Goal: Task Accomplishment & Management: Use online tool/utility

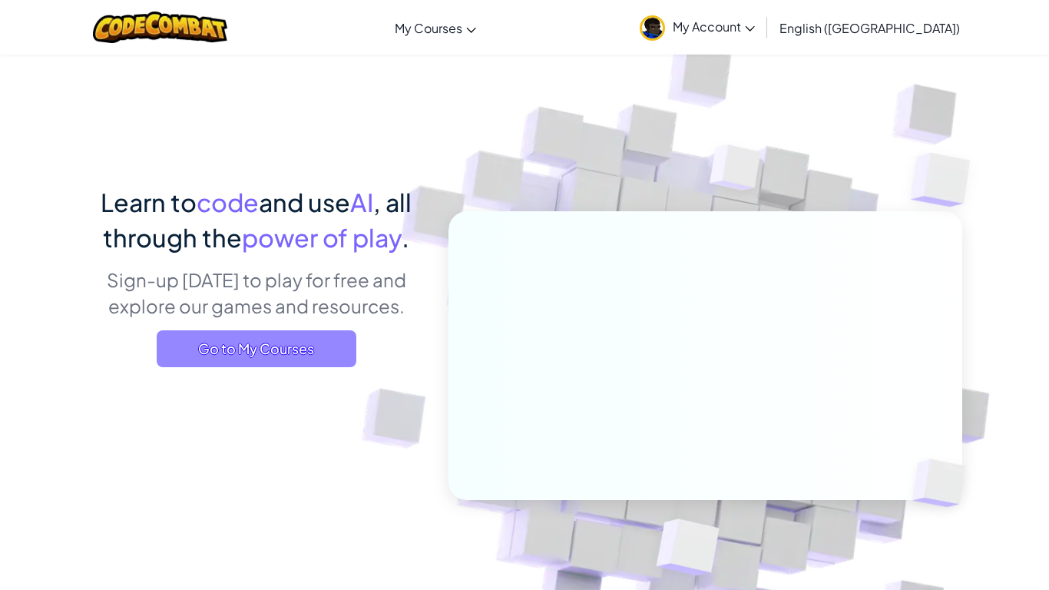
click at [271, 347] on span "Go to My Courses" at bounding box center [257, 348] width 200 height 37
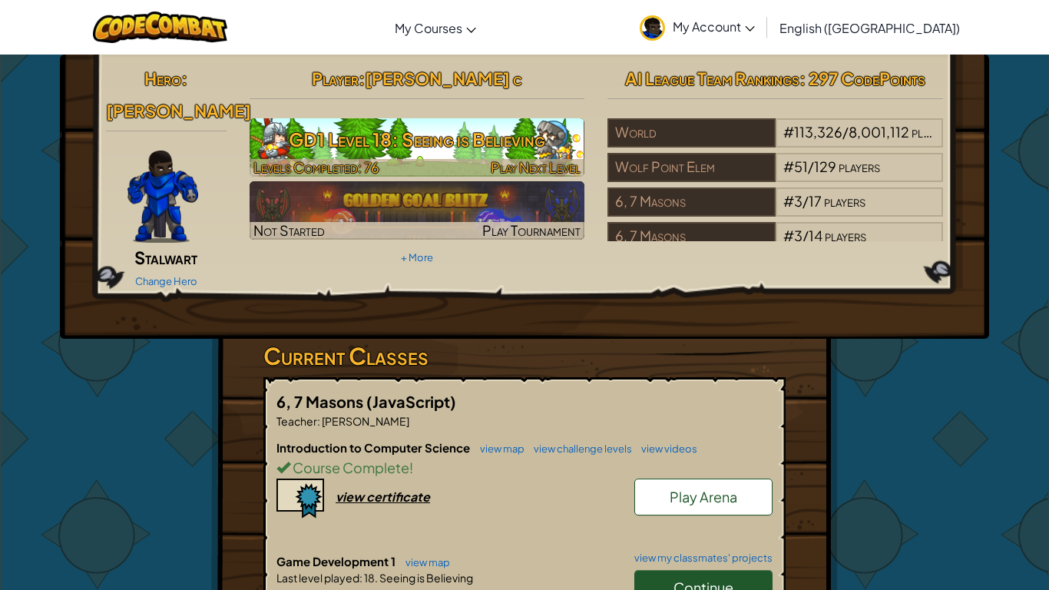
click at [351, 124] on h3 "GD1 Level 18: Seeing is Believing" at bounding box center [418, 139] width 336 height 35
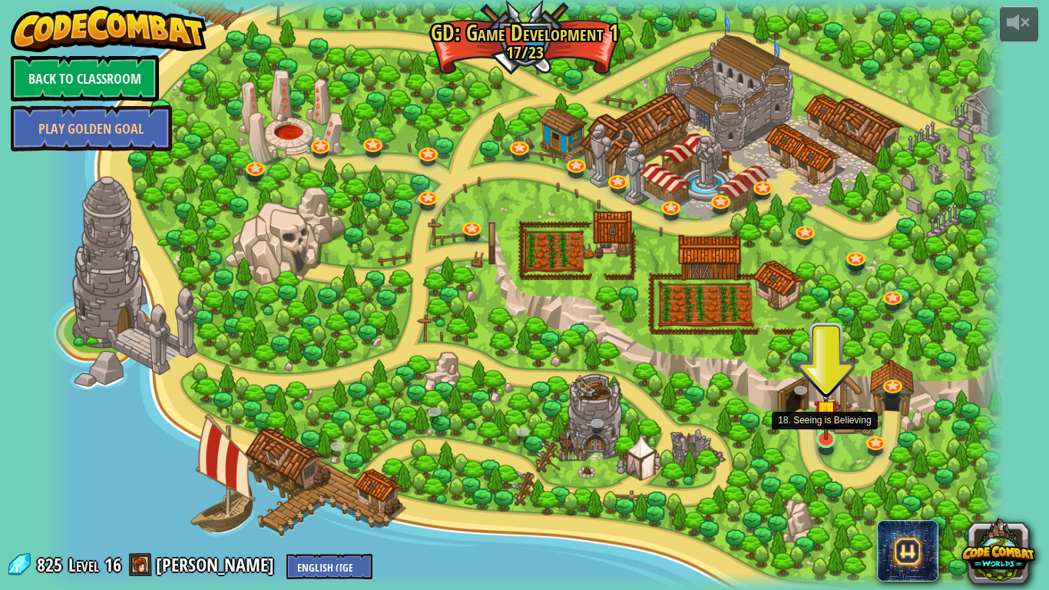
click at [822, 429] on img at bounding box center [826, 411] width 25 height 57
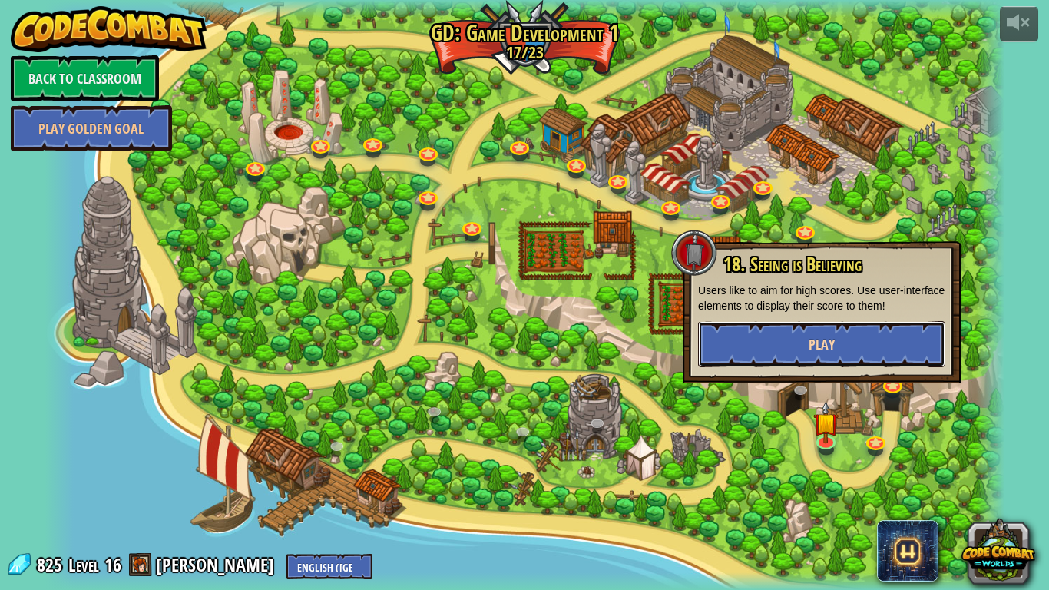
click at [813, 357] on button "Play" at bounding box center [821, 344] width 247 height 46
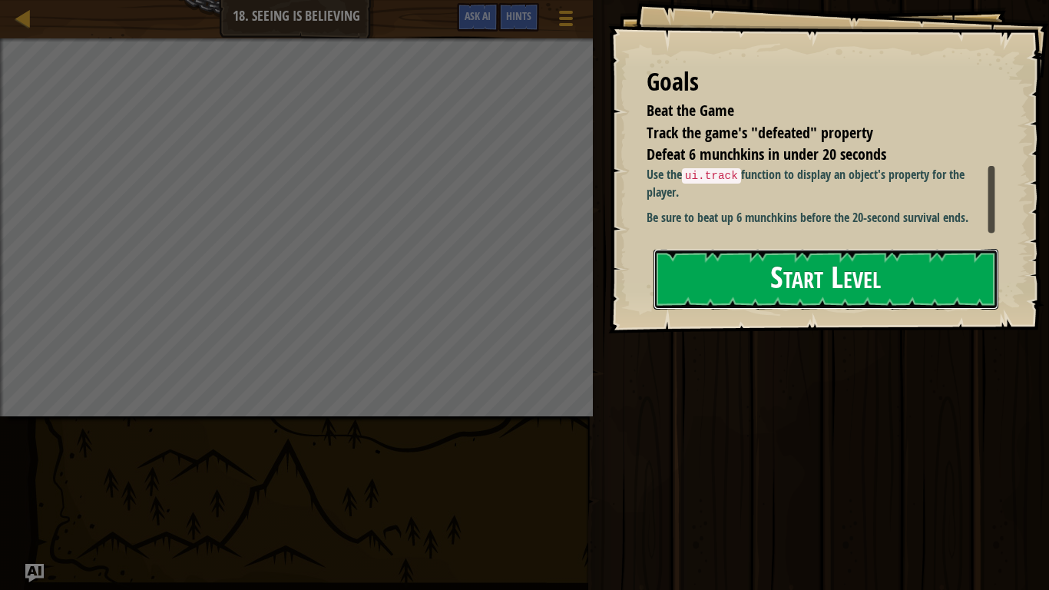
click at [912, 283] on button "Start Level" at bounding box center [826, 279] width 345 height 61
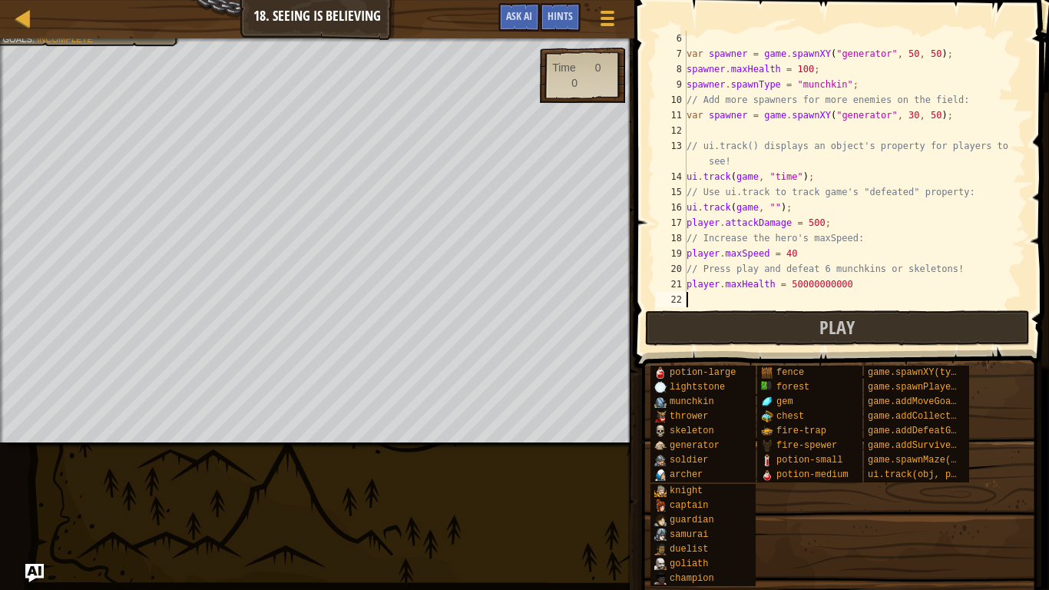
scroll to position [10, 0]
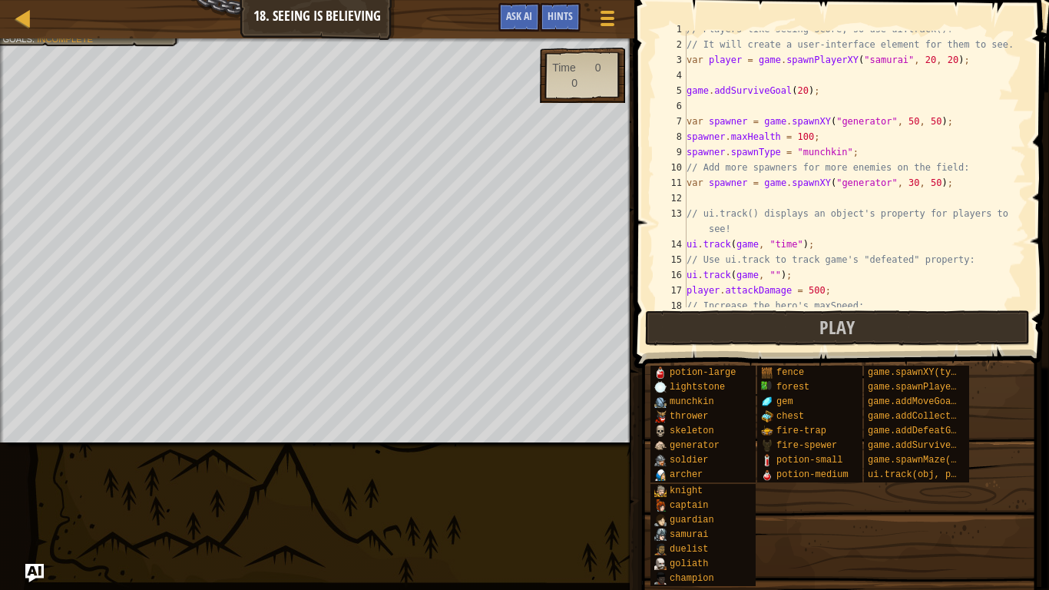
click at [774, 276] on div "// Players like seeing score, so use ui.track()! // It will create a user-inter…" at bounding box center [855, 175] width 343 height 307
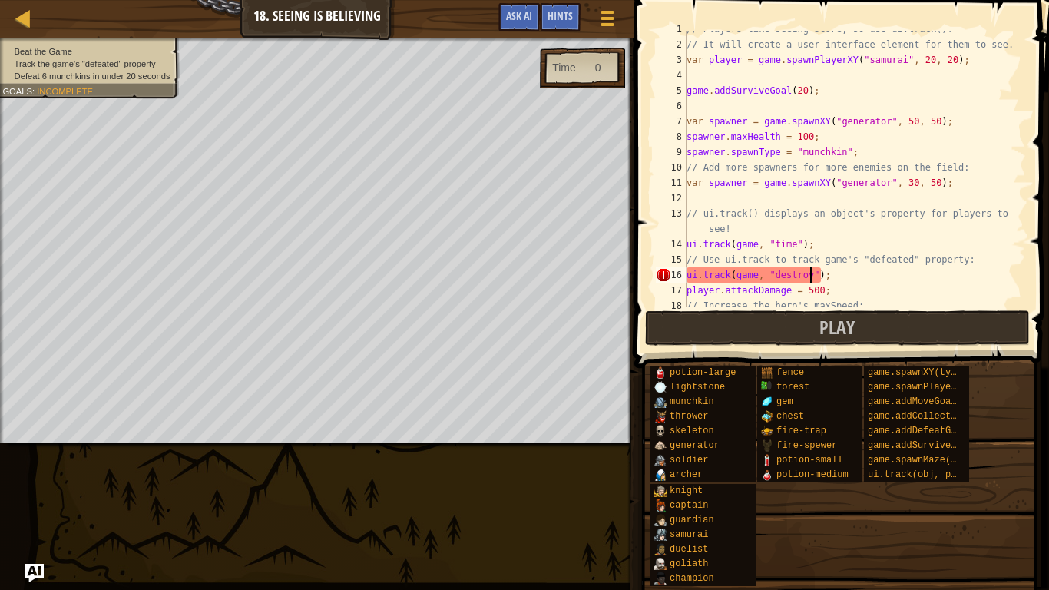
scroll to position [7, 18]
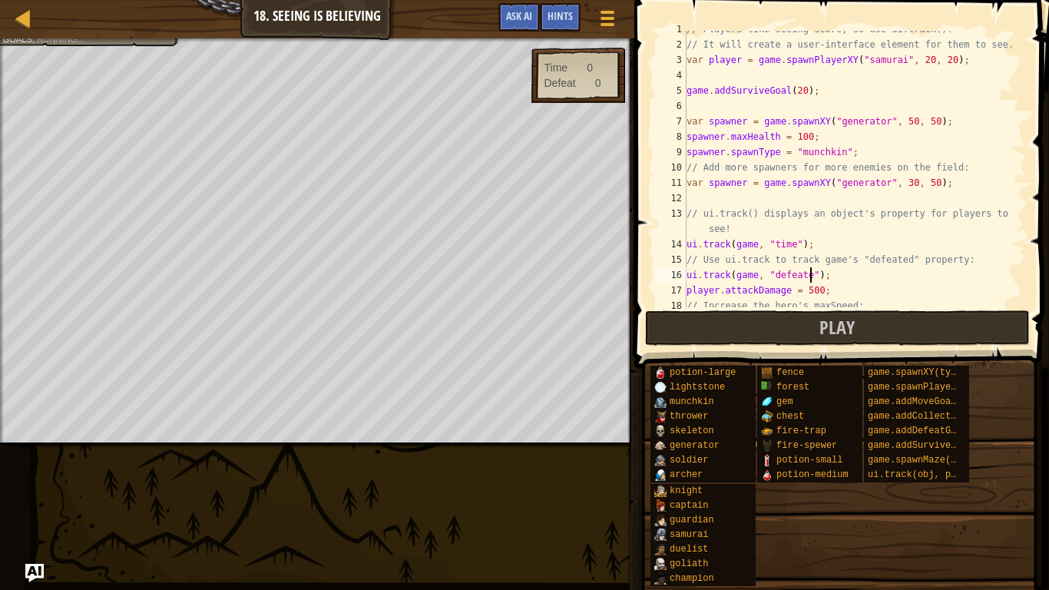
type textarea "ui.track(game, "defeated");"
click at [780, 333] on button "Play" at bounding box center [837, 327] width 385 height 35
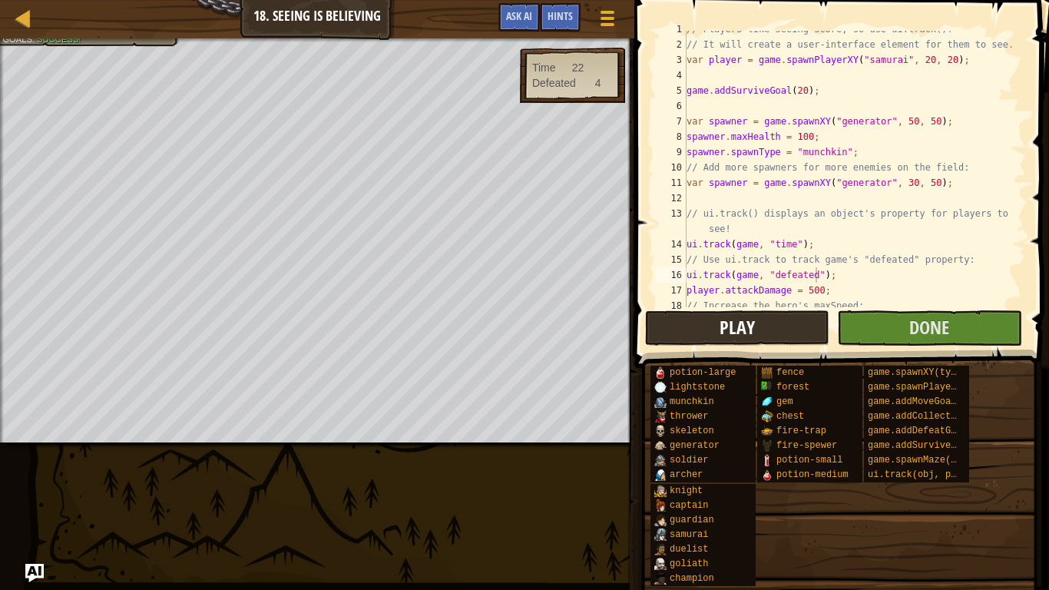
click at [790, 502] on div "potion-large lightstone munchkin thrower skeleton generator soldier [PERSON_NAM…" at bounding box center [844, 476] width 389 height 222
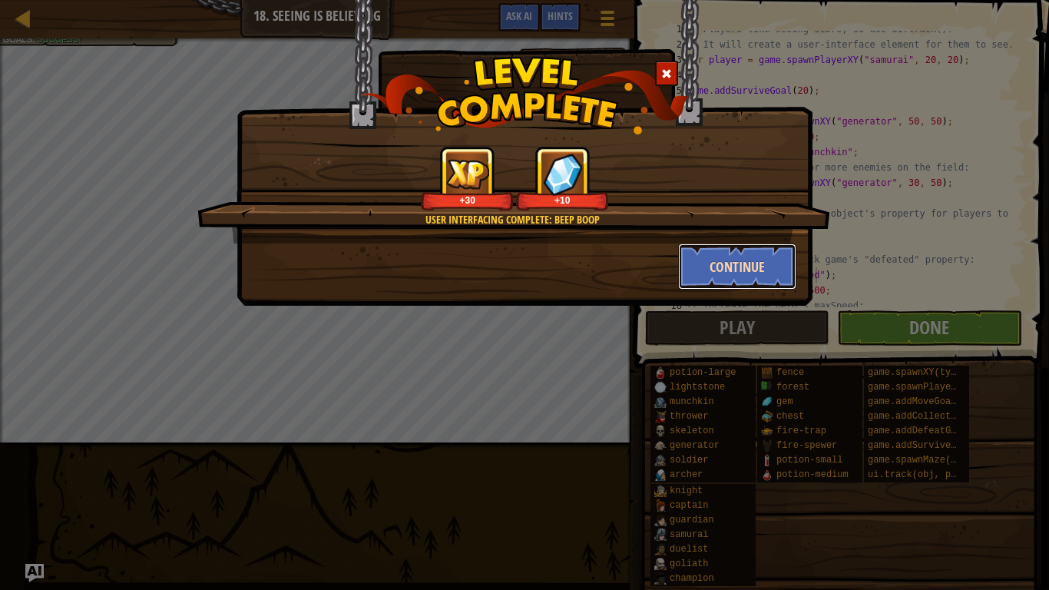
click at [700, 256] on button "Continue" at bounding box center [737, 266] width 119 height 46
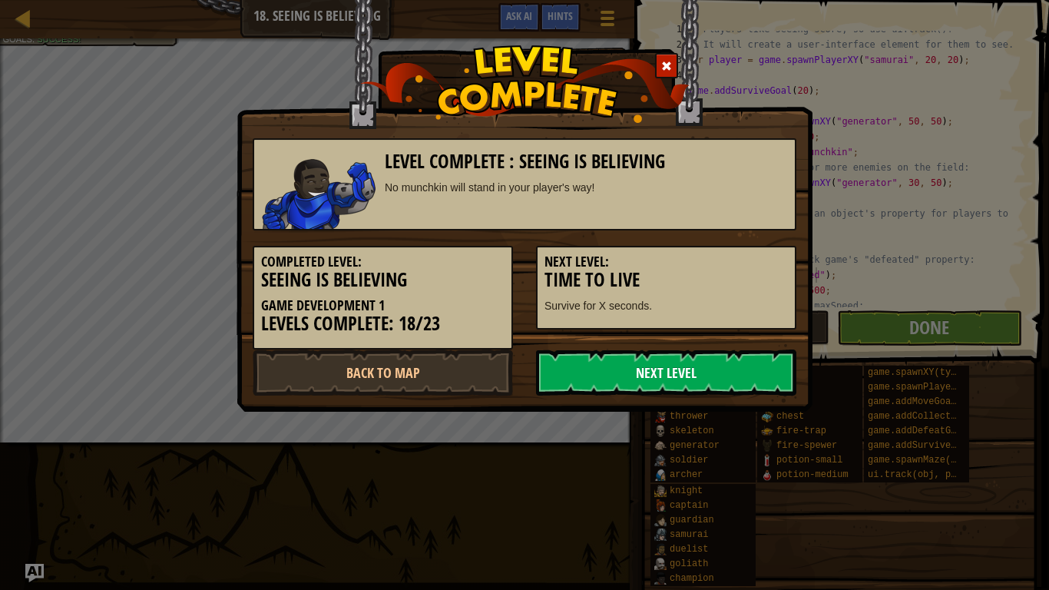
click at [713, 356] on link "Next Level" at bounding box center [666, 372] width 260 height 46
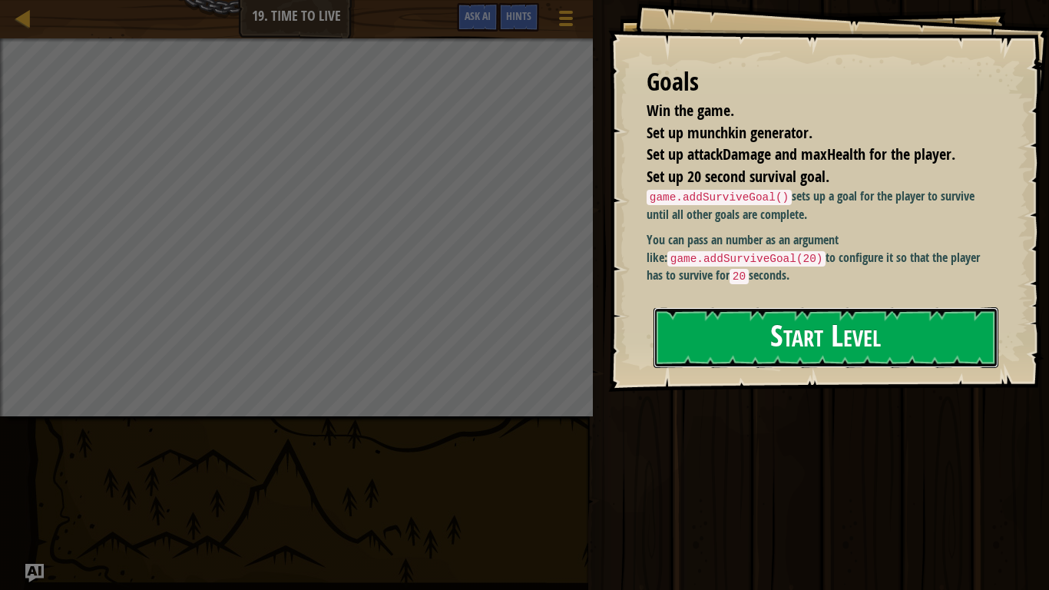
click at [861, 359] on button "Start Level" at bounding box center [826, 337] width 345 height 61
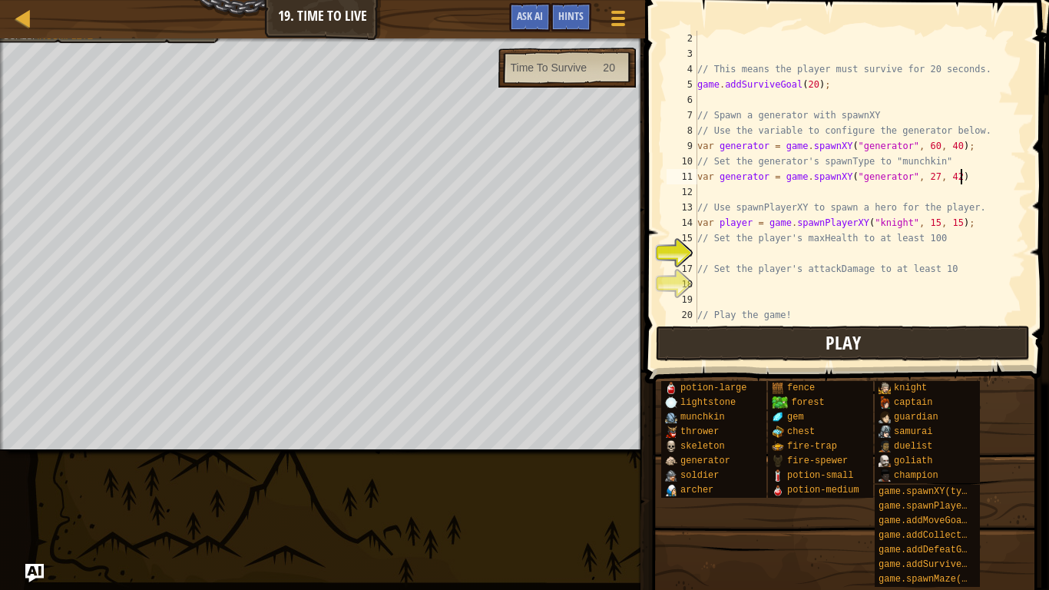
scroll to position [7, 37]
type textarea "var generator = game.spawnXY("generator", 27, 42);"
click at [776, 256] on div "// This means the player must survive for 20 seconds. game . addSurviveGoal ( 2…" at bounding box center [860, 192] width 332 height 323
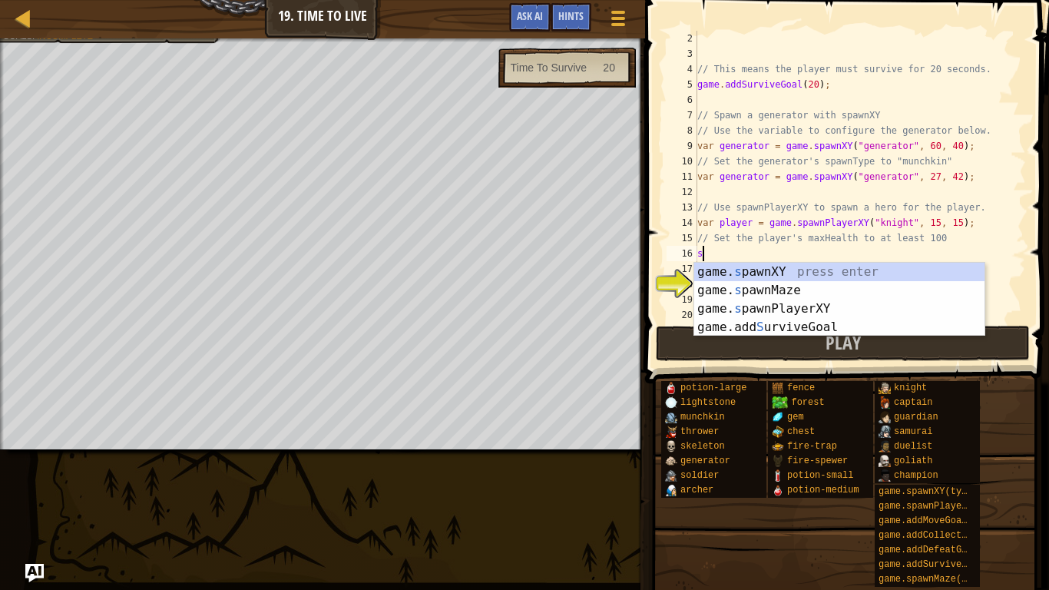
scroll to position [7, 1]
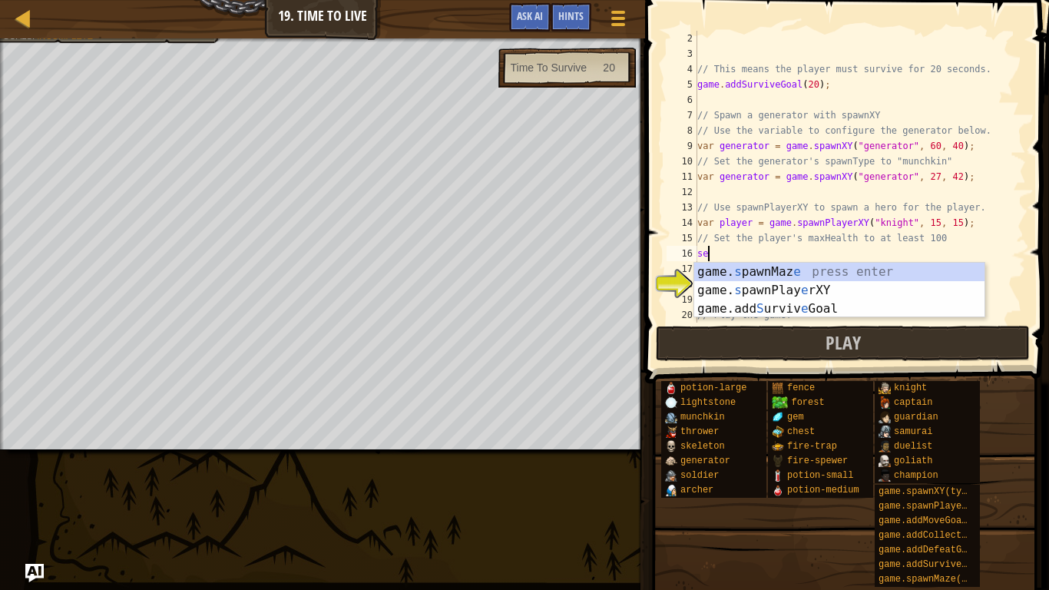
type textarea "s"
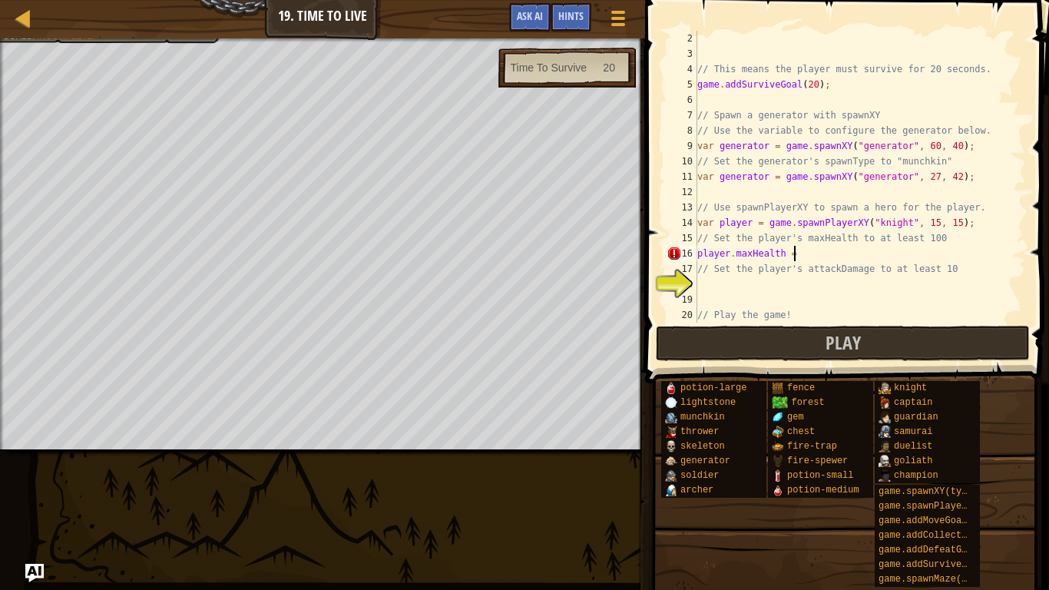
scroll to position [7, 13]
type textarea "player.maxHealth = 50000000"
click at [797, 288] on div "// This means the player must survive for 20 seconds. game . addSurviveGoal ( 2…" at bounding box center [860, 192] width 332 height 323
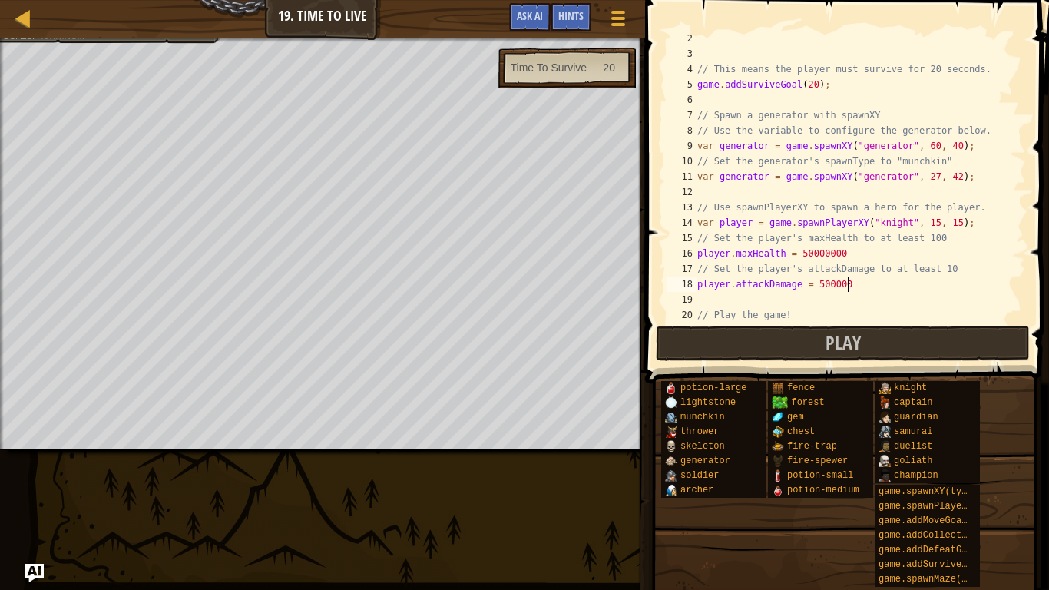
type textarea "player.attackDamage = 50000000"
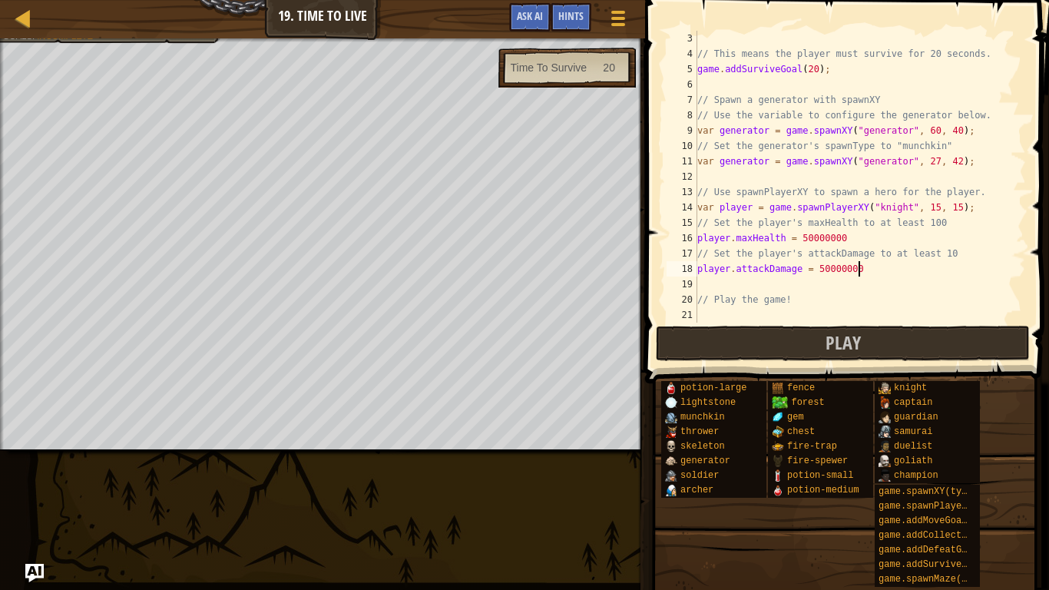
click at [749, 283] on div "// This means the player must survive for 20 seconds. game . addSurviveGoal ( 2…" at bounding box center [860, 192] width 332 height 323
type textarea "player.maxSpeed = 5000"
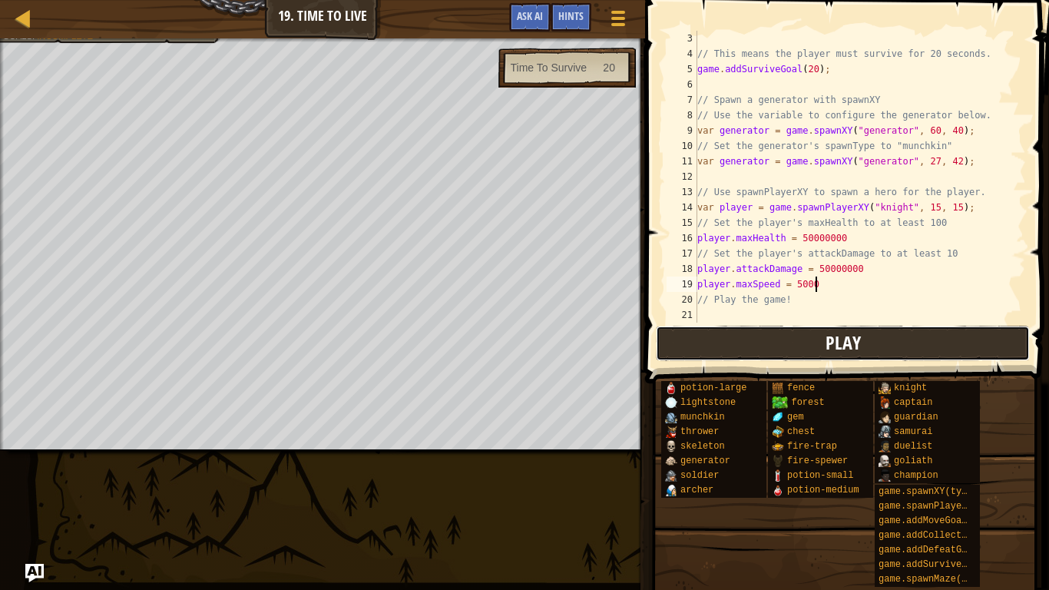
click at [802, 330] on button "Play" at bounding box center [843, 343] width 374 height 35
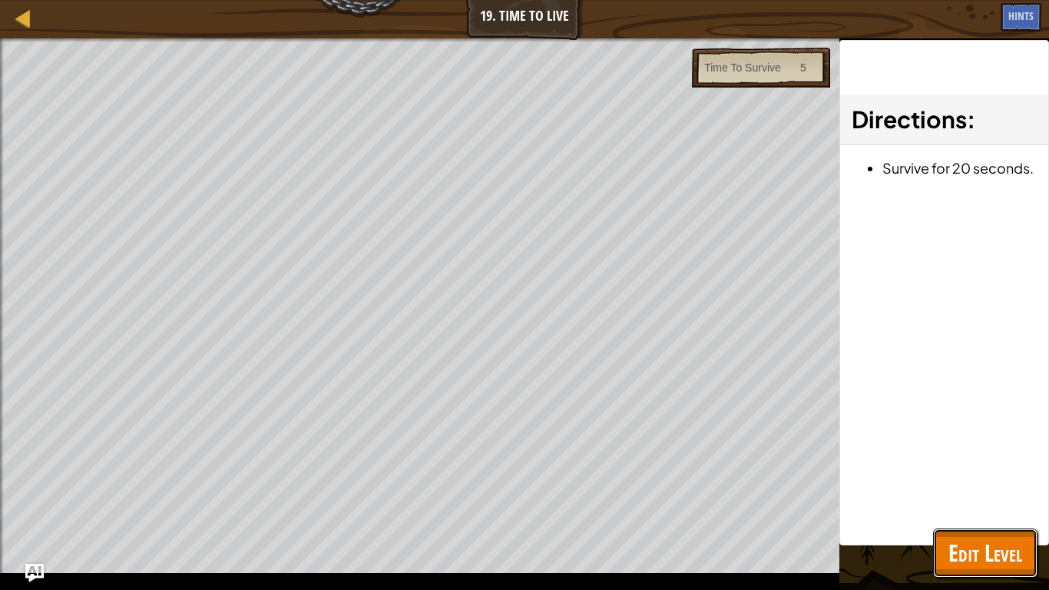
click at [993, 564] on span "Edit Level" at bounding box center [985, 552] width 74 height 31
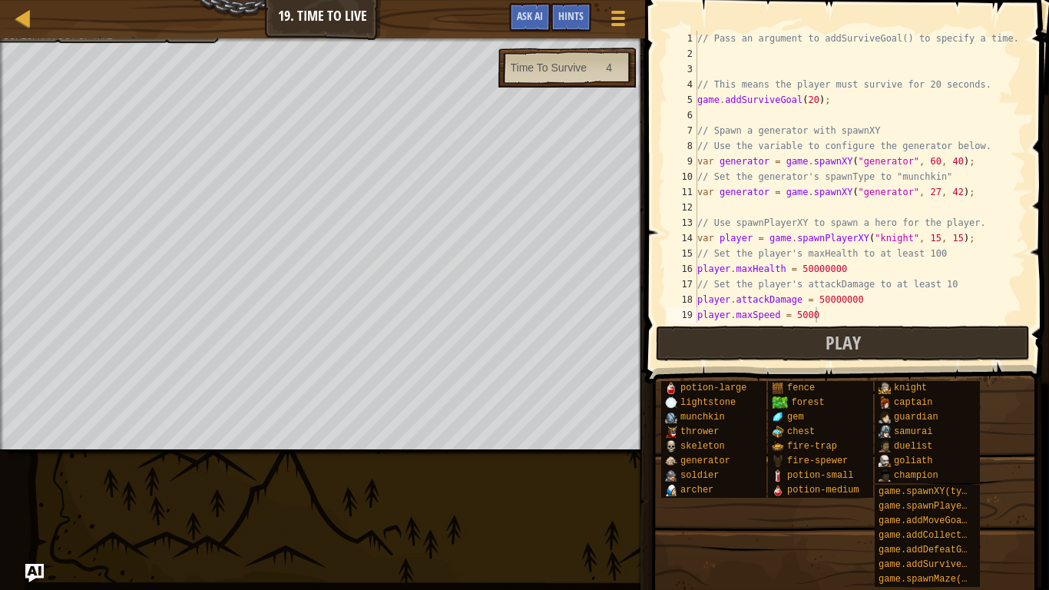
scroll to position [0, 0]
click at [731, 114] on div "// Pass an argument to addSurviveGoal() to specify a time. // This means the pl…" at bounding box center [860, 192] width 332 height 323
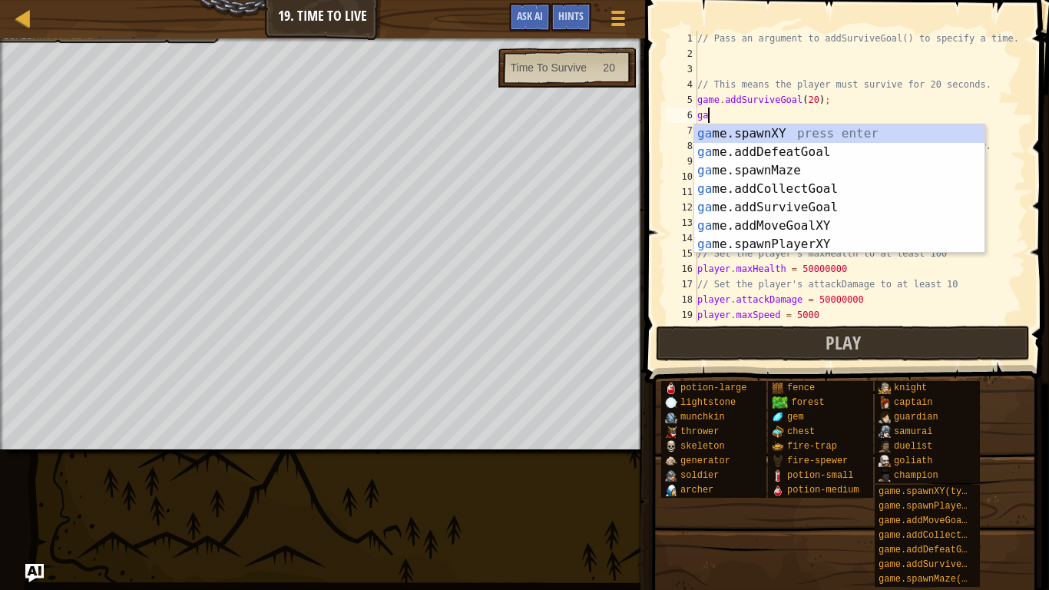
scroll to position [7, 1]
type textarea "g"
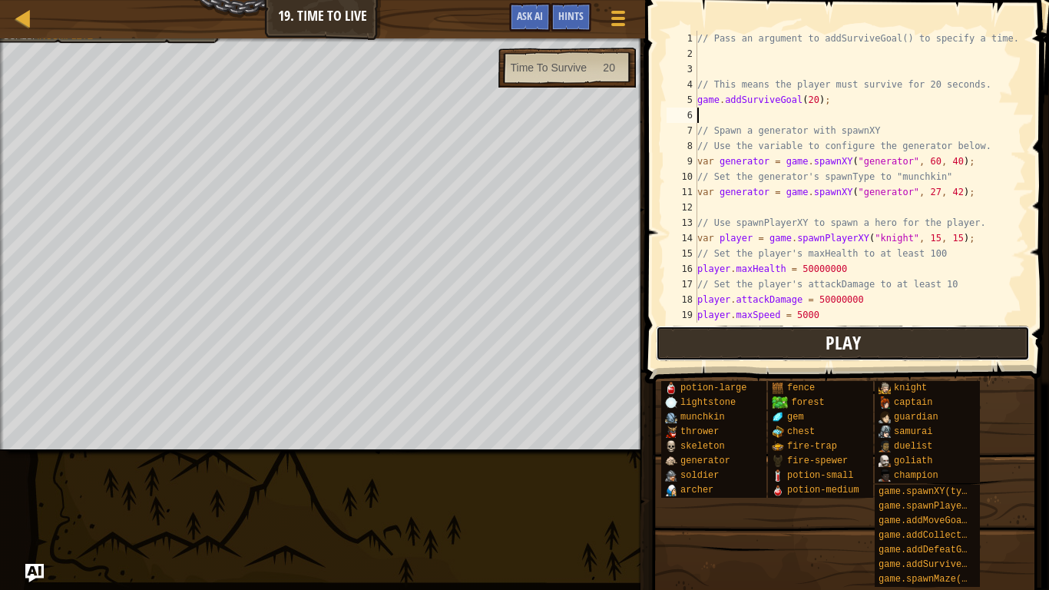
click at [809, 337] on button "Play" at bounding box center [843, 343] width 374 height 35
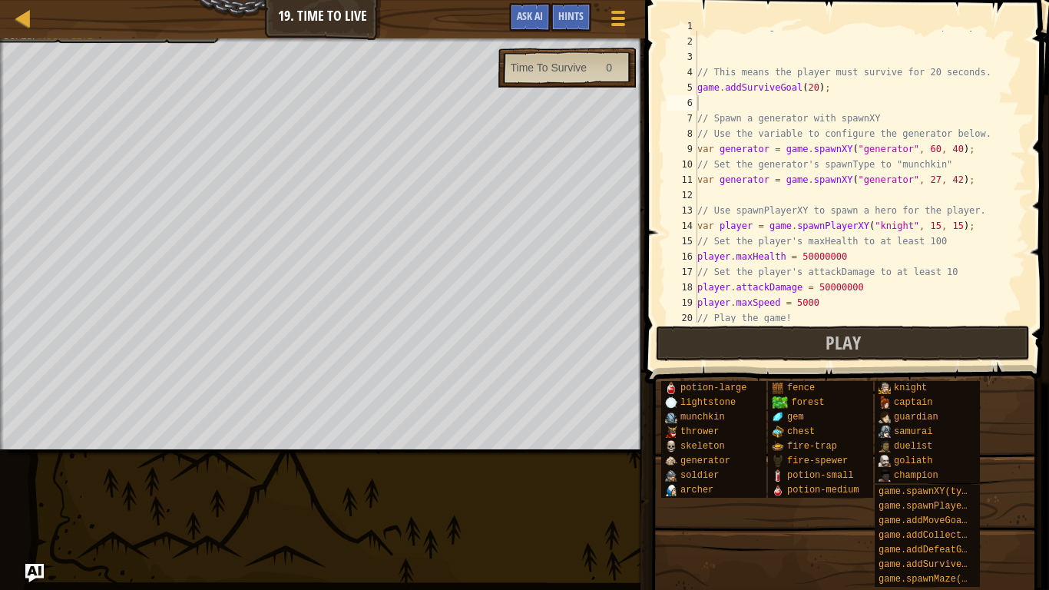
scroll to position [0, 0]
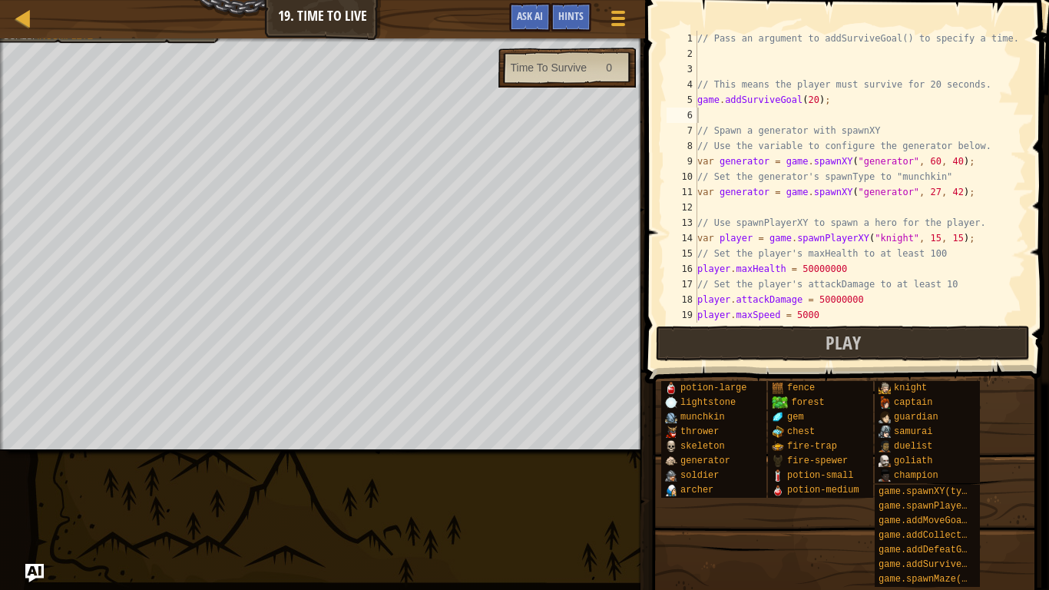
click at [766, 164] on div "// Pass an argument to addSurviveGoal() to specify a time. // This means the pl…" at bounding box center [860, 192] width 332 height 323
click at [769, 190] on div "// Pass an argument to addSurviveGoal() to specify a time. // This means the pl…" at bounding box center [860, 192] width 332 height 323
type textarea "var generator2 = game.spawnXY("generator", 27, 42);"
click at [837, 59] on div "// Pass an argument to addSurviveGoal() to specify a time. // This means the pl…" at bounding box center [860, 192] width 332 height 323
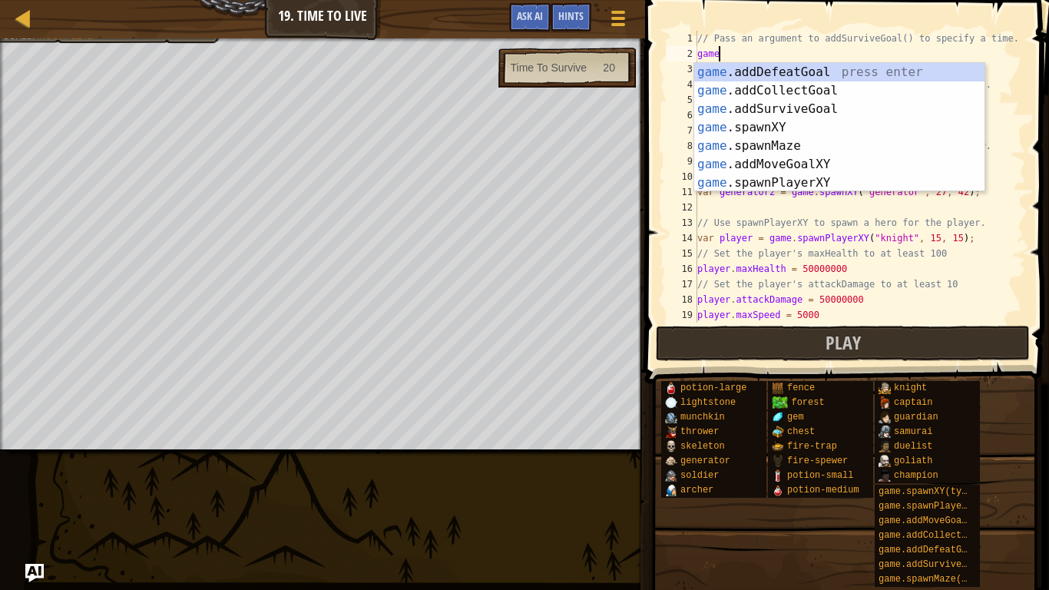
scroll to position [7, 2]
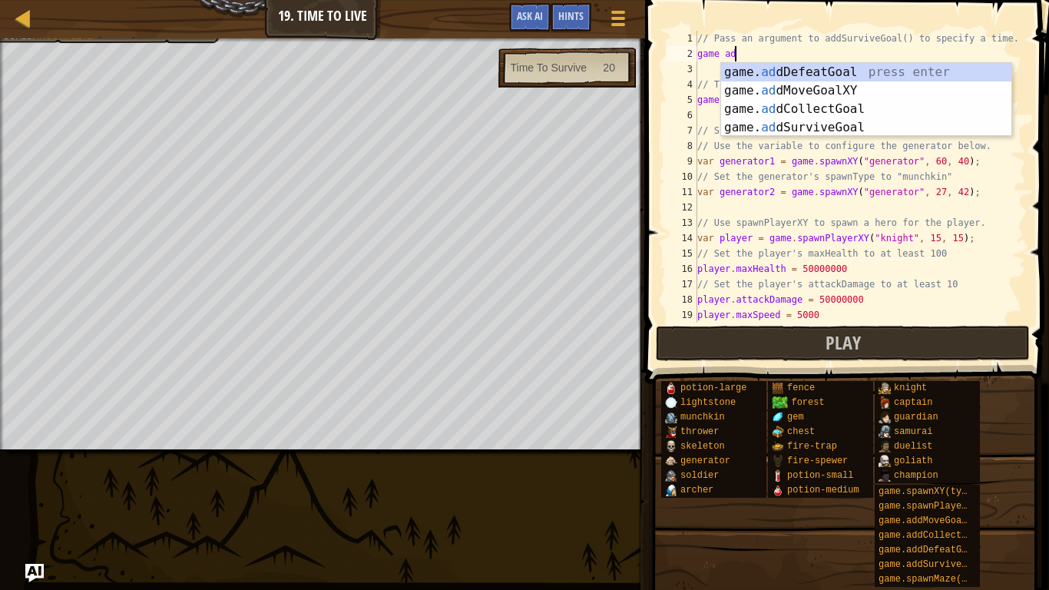
type textarea "game add"
click at [859, 69] on div "game. add DefeatGoal press enter game. add CollectGoal press enter game. add Su…" at bounding box center [866, 118] width 290 height 111
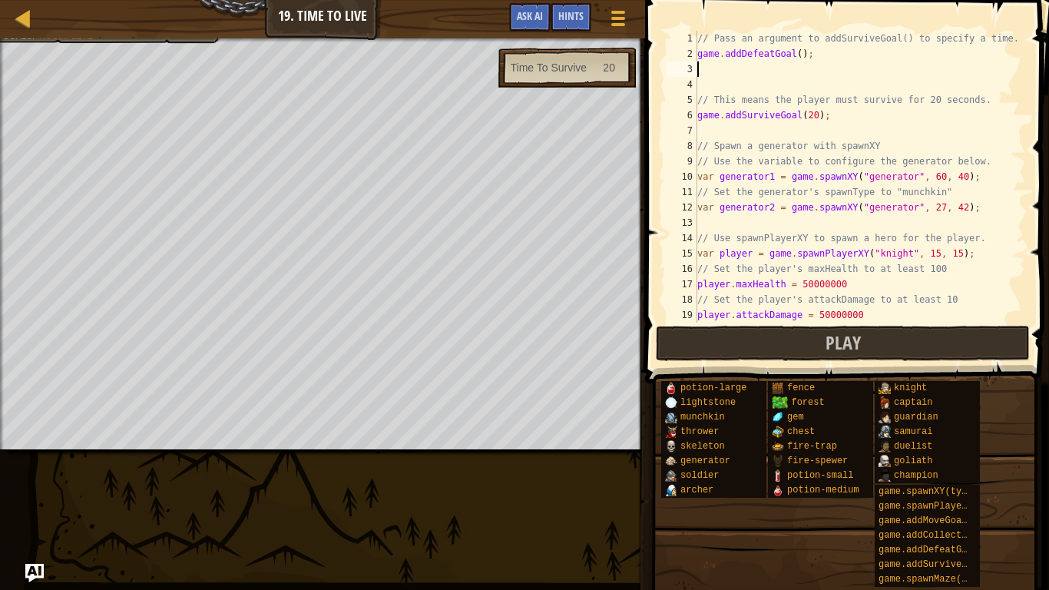
click at [801, 54] on div "// Pass an argument to addSurviveGoal() to specify a time. game . addDefeatGoal…" at bounding box center [860, 192] width 332 height 323
type textarea ")"
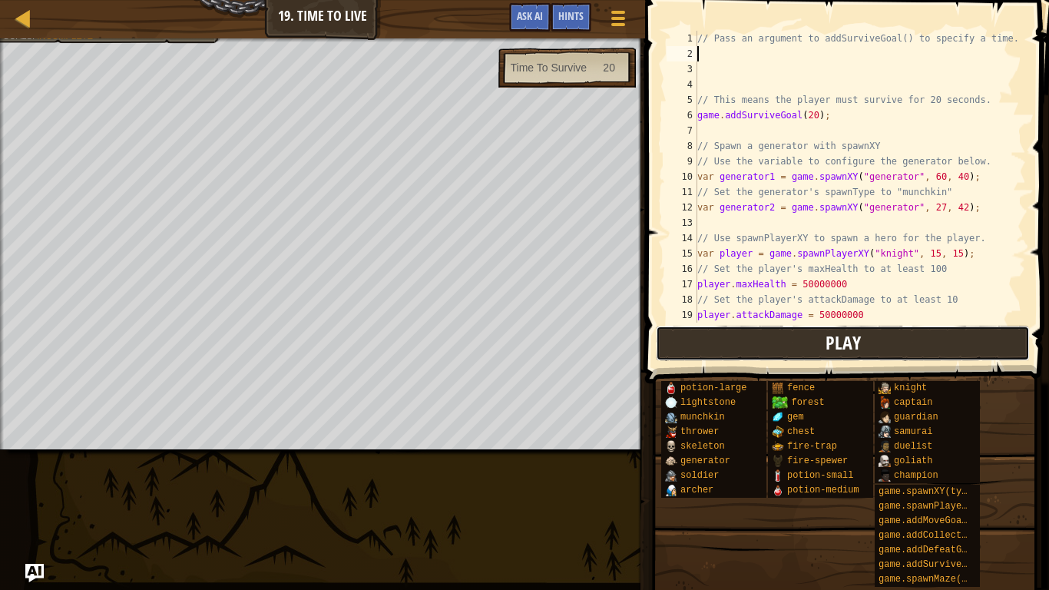
click at [839, 337] on span "Play" at bounding box center [843, 342] width 35 height 25
click at [86, 476] on div "Map Game Development 1 19. Time To Live Game Menu Done Hints Ask AI 1 ההההההההה…" at bounding box center [524, 295] width 1049 height 590
click at [730, 339] on button "Play" at bounding box center [843, 343] width 374 height 35
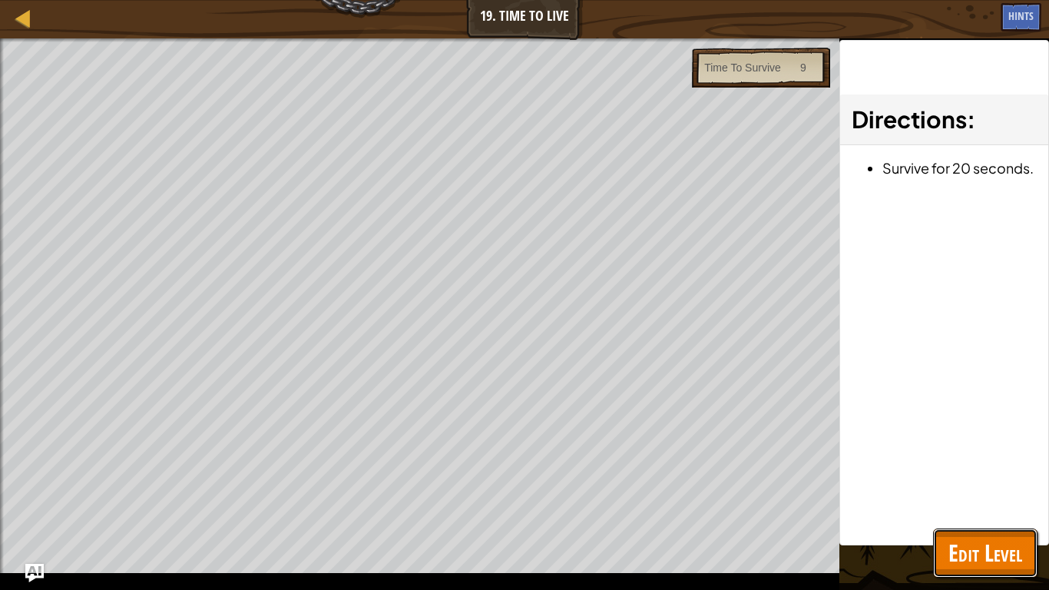
click at [997, 568] on button "Edit Level" at bounding box center [985, 552] width 104 height 49
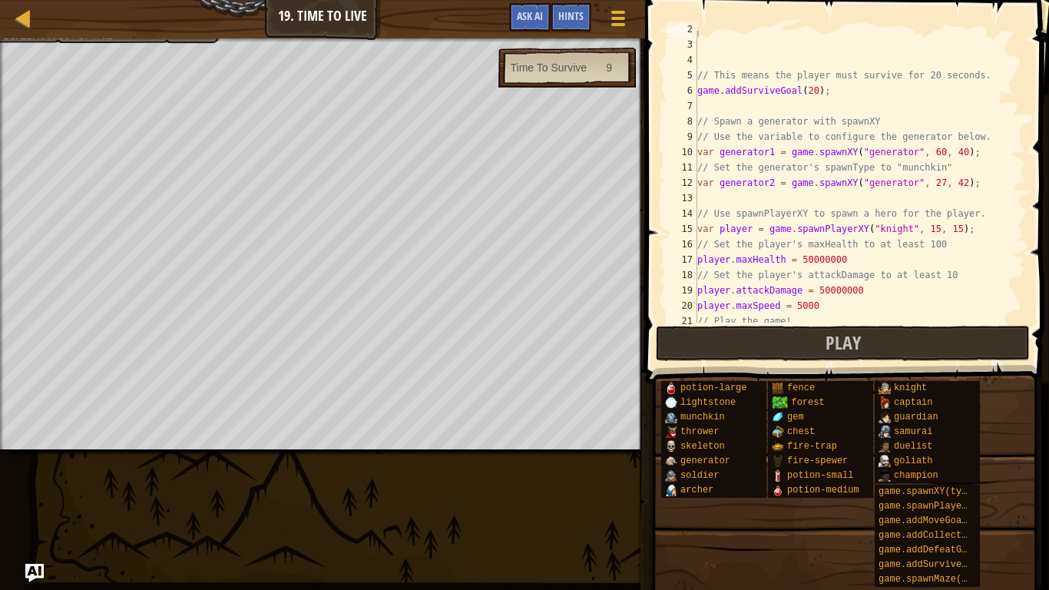
scroll to position [46, 0]
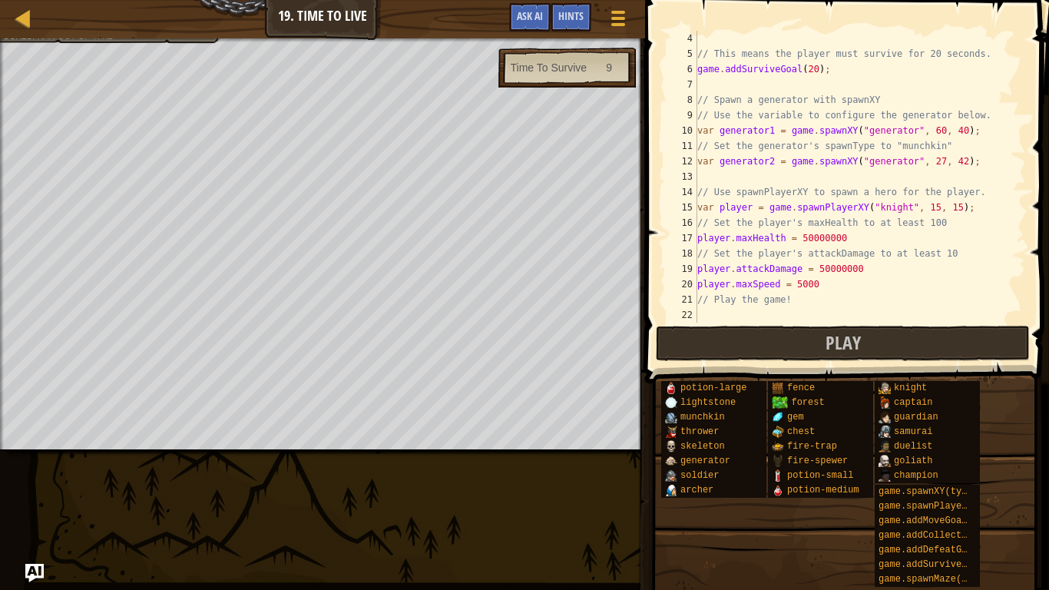
type textarea "player.maxSpeed = 5000"
drag, startPoint x: 827, startPoint y: 286, endPoint x: 641, endPoint y: 286, distance: 185.9
click at [641, 286] on div "player.maxSpeed = 5000 4 5 6 7 8 9 10 11 12 13 14 15 16 17 18 19 20 21 22 // Th…" at bounding box center [845, 222] width 409 height 429
click at [862, 324] on span at bounding box center [849, 169] width 416 height 429
click at [868, 241] on div "// This means the player must survive for 20 seconds. game . addSurviveGoal ( 2…" at bounding box center [860, 192] width 332 height 323
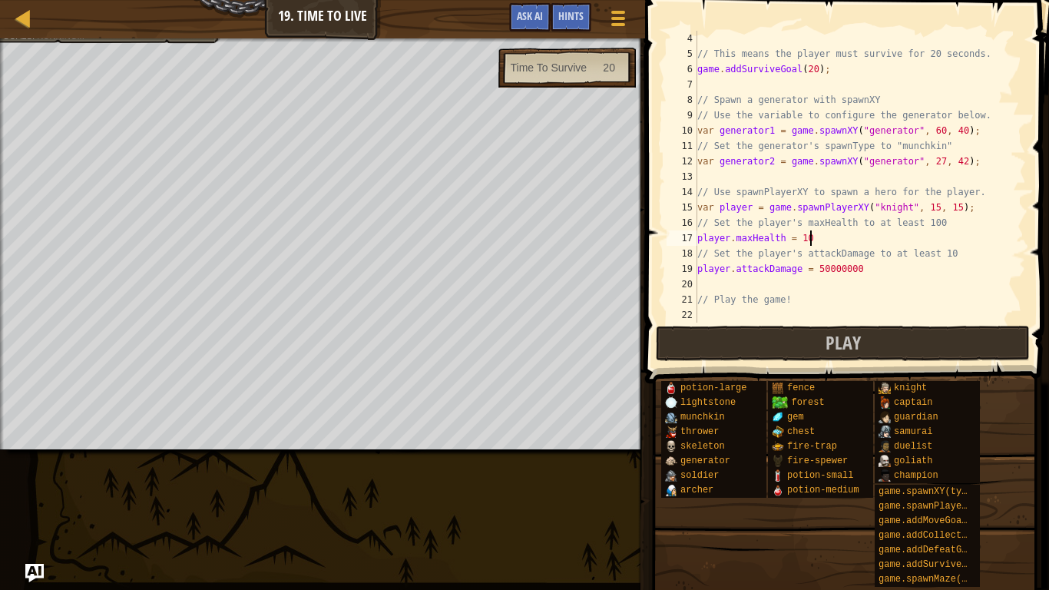
scroll to position [7, 16]
click at [875, 268] on div "// This means the player must survive for 20 seconds. game . addSurviveGoal ( 2…" at bounding box center [860, 192] width 332 height 323
click at [948, 350] on button "Play" at bounding box center [843, 343] width 374 height 35
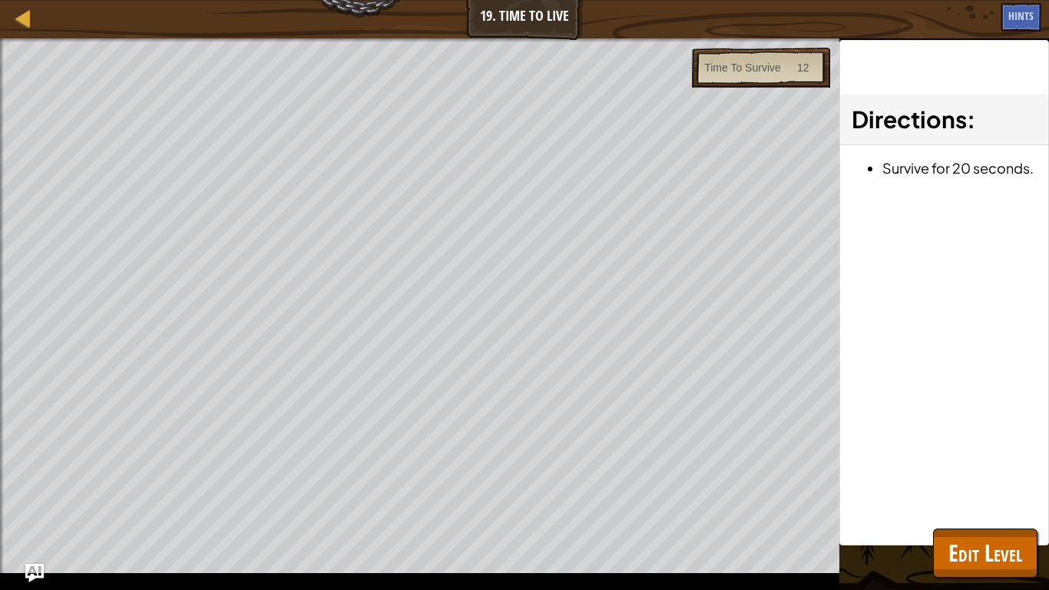
click at [0, 0] on button "Play" at bounding box center [0, 0] width 0 height 0
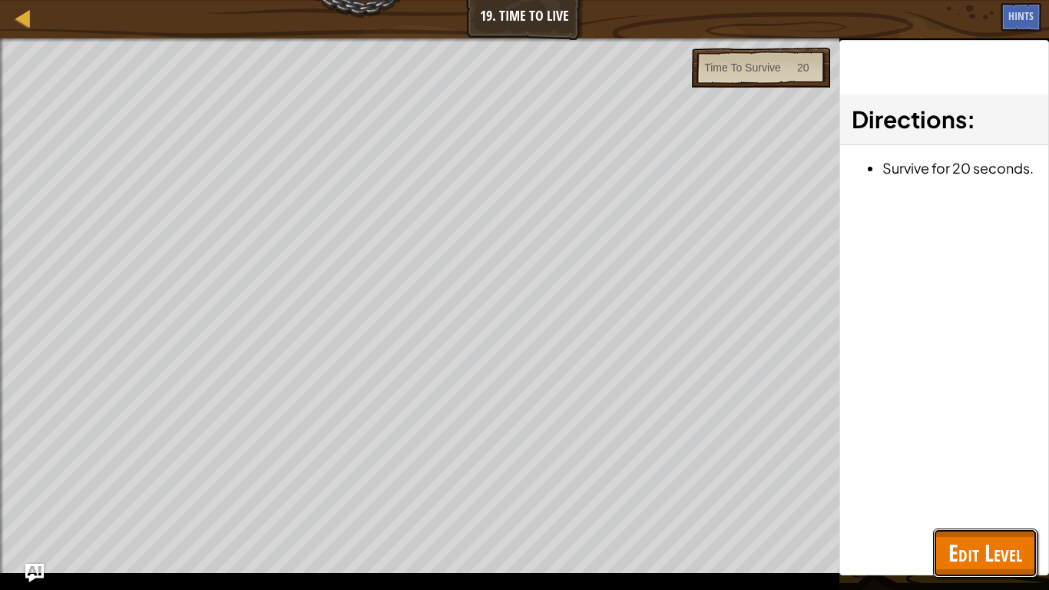
click at [1001, 538] on span "Edit Level" at bounding box center [985, 552] width 74 height 31
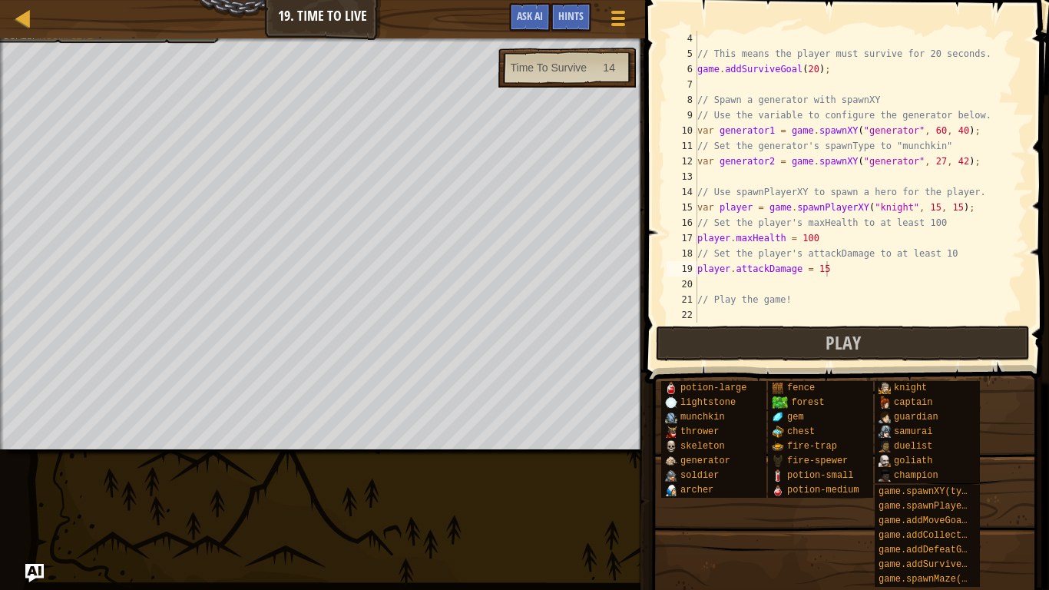
click at [823, 242] on div "// This means the player must survive for 20 seconds. game . addSurviveGoal ( 2…" at bounding box center [860, 192] width 332 height 323
type textarea "player.maxHealth = 1"
click at [770, 170] on div "// This means the player must survive for 20 seconds. game . addSurviveGoal ( 2…" at bounding box center [860, 192] width 332 height 323
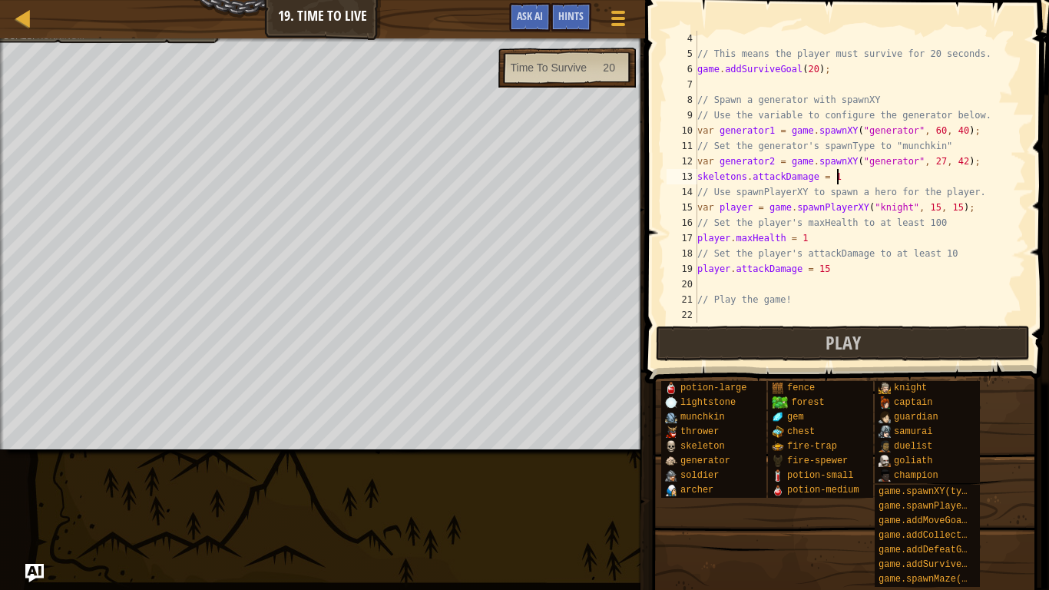
scroll to position [7, 19]
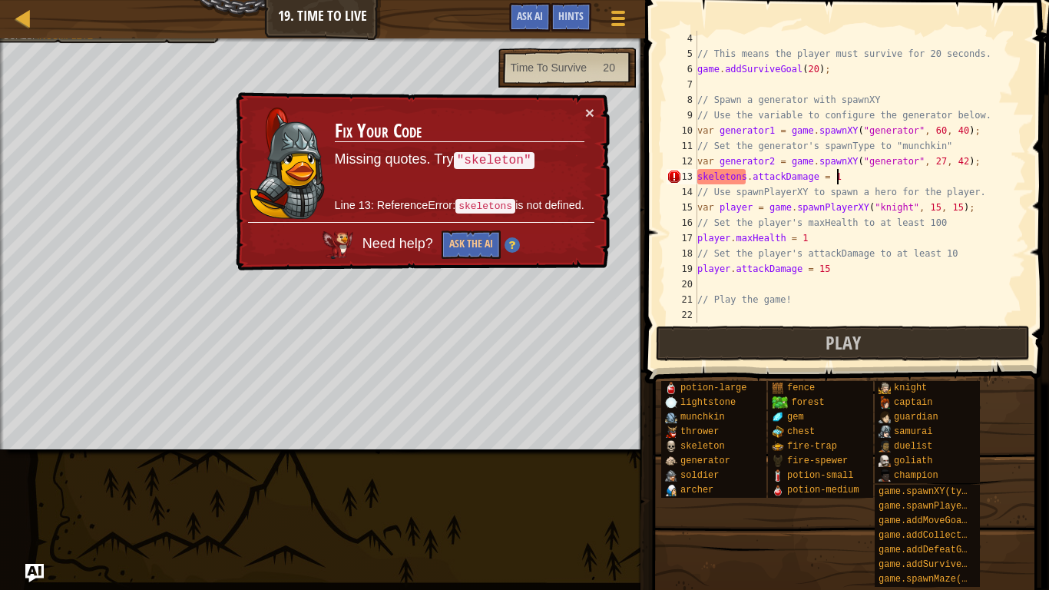
click at [699, 177] on div "// This means the player must survive for 20 seconds. game . addSurviveGoal ( 2…" at bounding box center [860, 192] width 332 height 323
click at [750, 174] on div "// This means the player must survive for 20 seconds. game . addSurviveGoal ( 2…" at bounding box center [860, 192] width 332 height 323
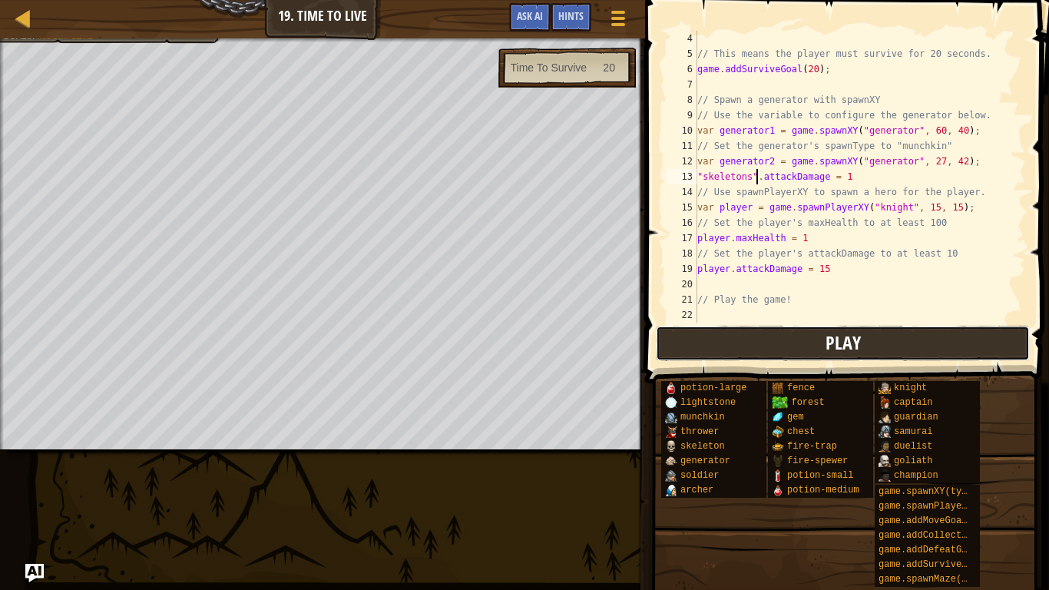
click at [926, 337] on button "Play" at bounding box center [843, 343] width 374 height 35
click at [822, 236] on div "// This means the player must survive for 20 seconds. game . addSurviveGoal ( 2…" at bounding box center [860, 192] width 332 height 323
click at [799, 349] on button "Play" at bounding box center [843, 343] width 374 height 35
drag, startPoint x: 866, startPoint y: 183, endPoint x: 882, endPoint y: 180, distance: 15.7
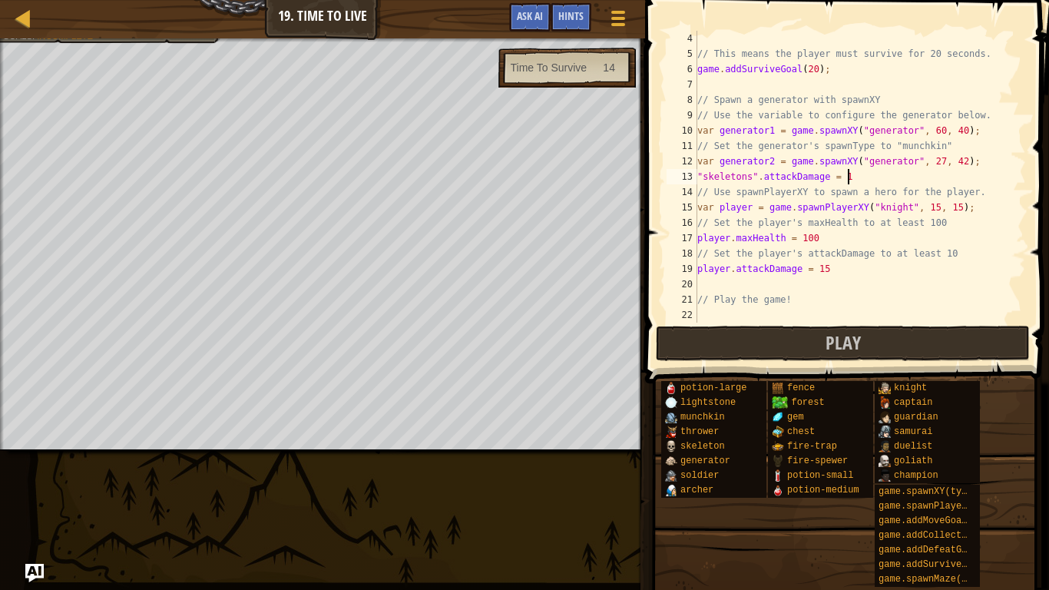
click at [882, 180] on div "// This means the player must survive for 20 seconds. game . addSurviveGoal ( 2…" at bounding box center [860, 192] width 332 height 323
click at [908, 164] on div "// This means the player must survive for 20 seconds. game . addSurviveGoal ( 2…" at bounding box center [860, 192] width 332 height 323
click at [813, 349] on button "Play" at bounding box center [843, 343] width 374 height 35
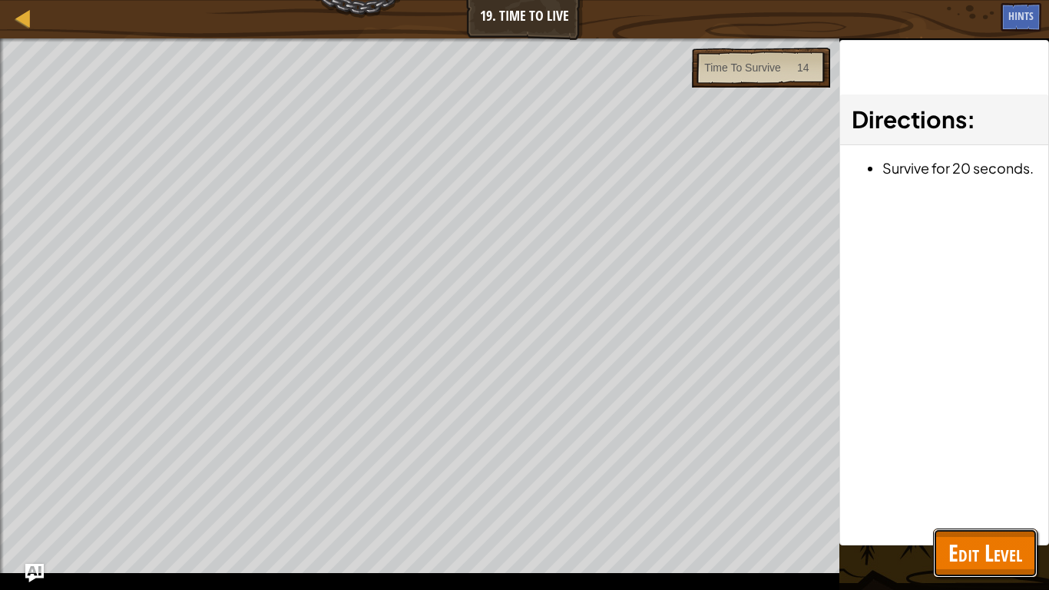
click at [995, 564] on span "Edit Level" at bounding box center [985, 552] width 74 height 31
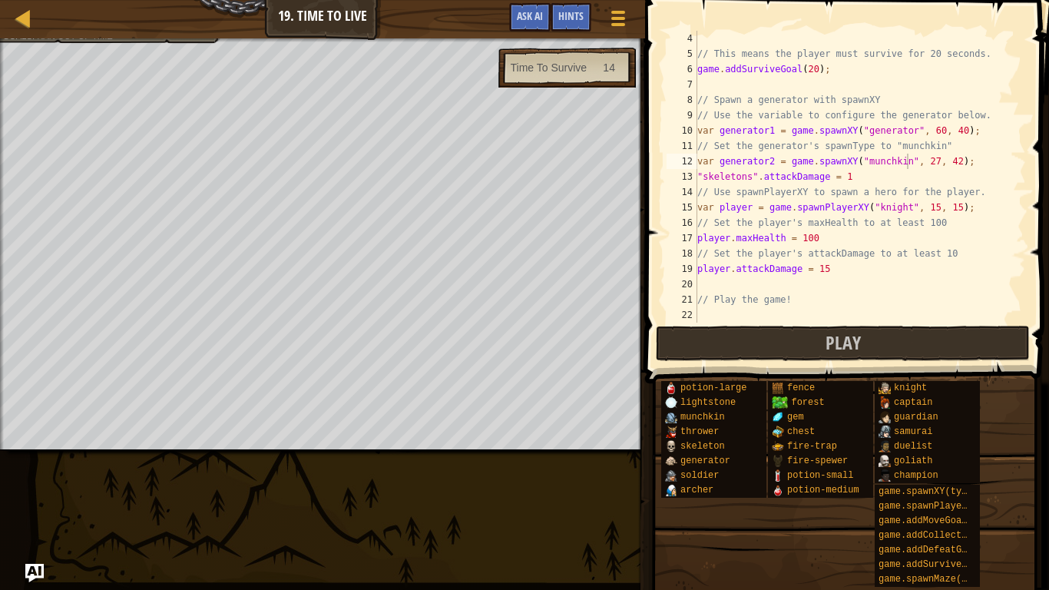
click at [909, 162] on div "// This means the player must survive for 20 seconds. game . addSurviveGoal ( 2…" at bounding box center [860, 192] width 332 height 323
click at [768, 164] on div "// This means the player must survive for 20 seconds. game . addSurviveGoal ( 2…" at bounding box center [860, 192] width 332 height 323
click at [774, 164] on div "// This means the player must survive for 20 seconds. game . addSurviveGoal ( 2…" at bounding box center [860, 192] width 332 height 323
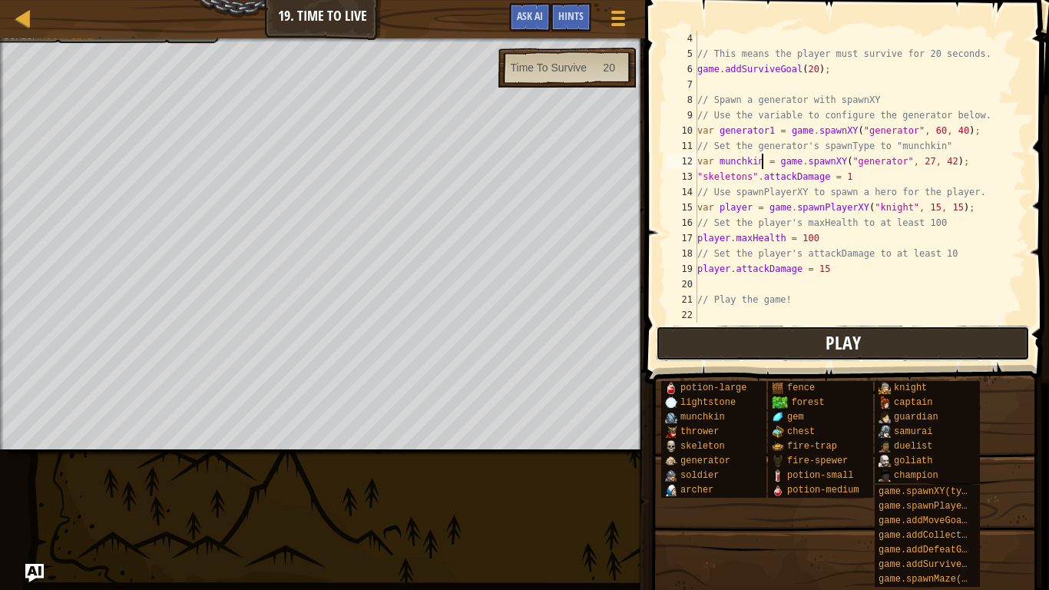
click at [822, 335] on button "Play" at bounding box center [843, 343] width 374 height 35
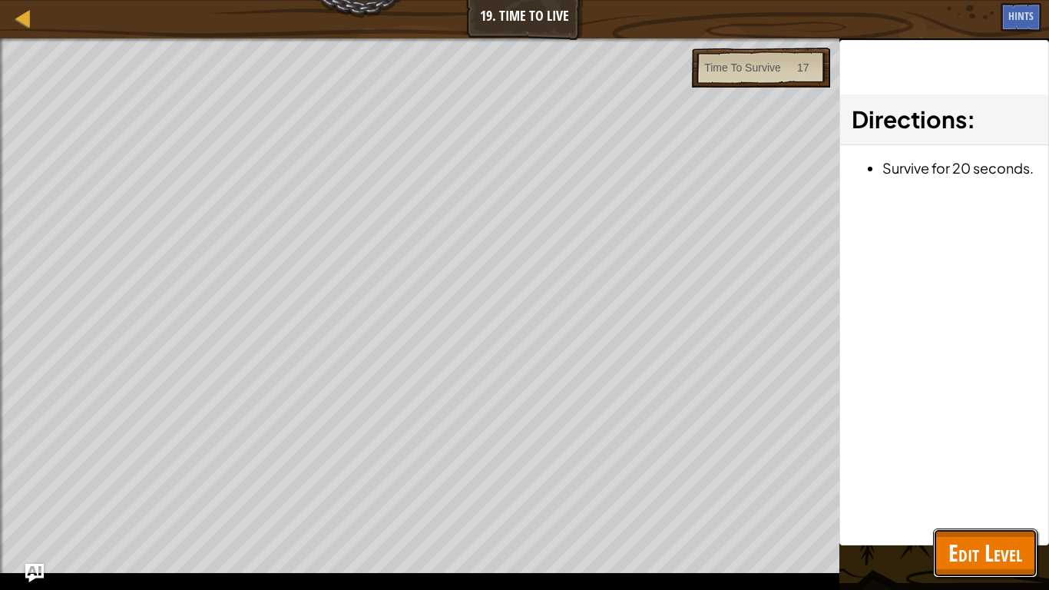
click at [945, 545] on button "Edit Level" at bounding box center [985, 552] width 104 height 49
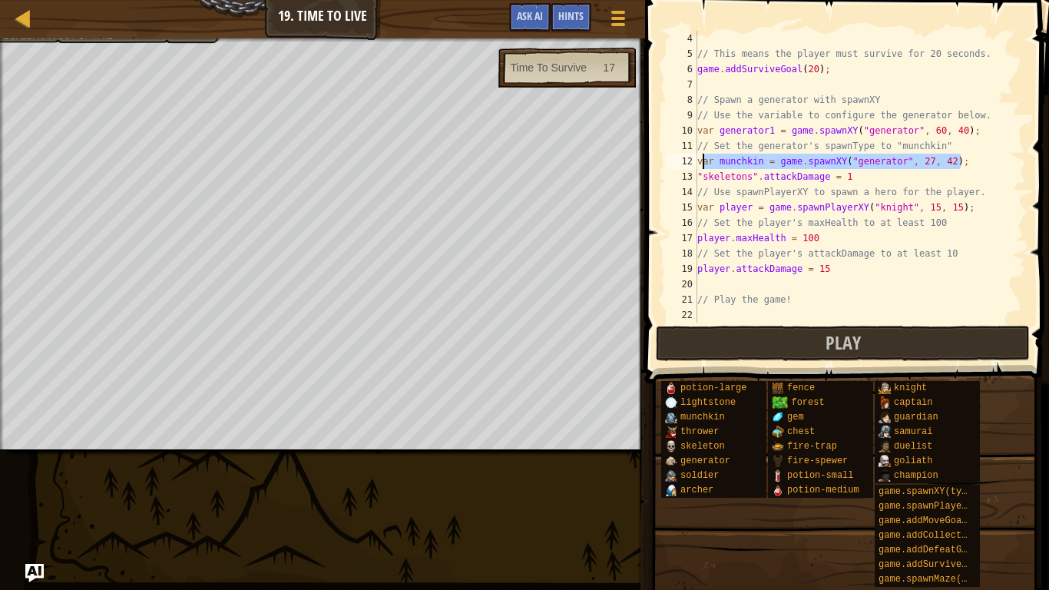
drag, startPoint x: 968, startPoint y: 158, endPoint x: 704, endPoint y: 160, distance: 263.4
click at [704, 160] on div "// This means the player must survive for 20 seconds. game . addSurviveGoal ( 2…" at bounding box center [860, 192] width 332 height 323
type textarea "v"
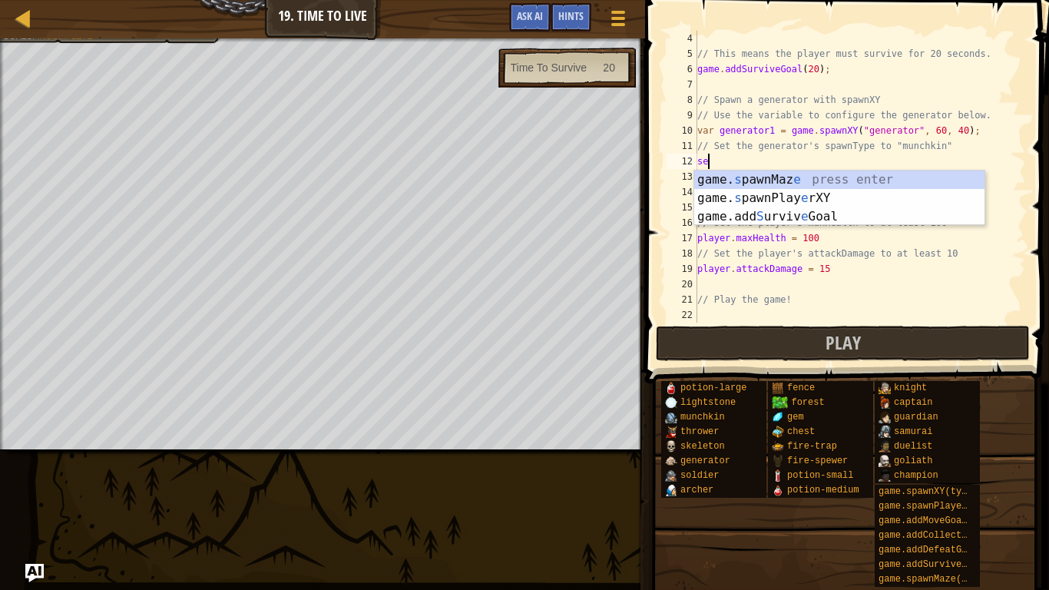
scroll to position [7, 1]
type textarea "s"
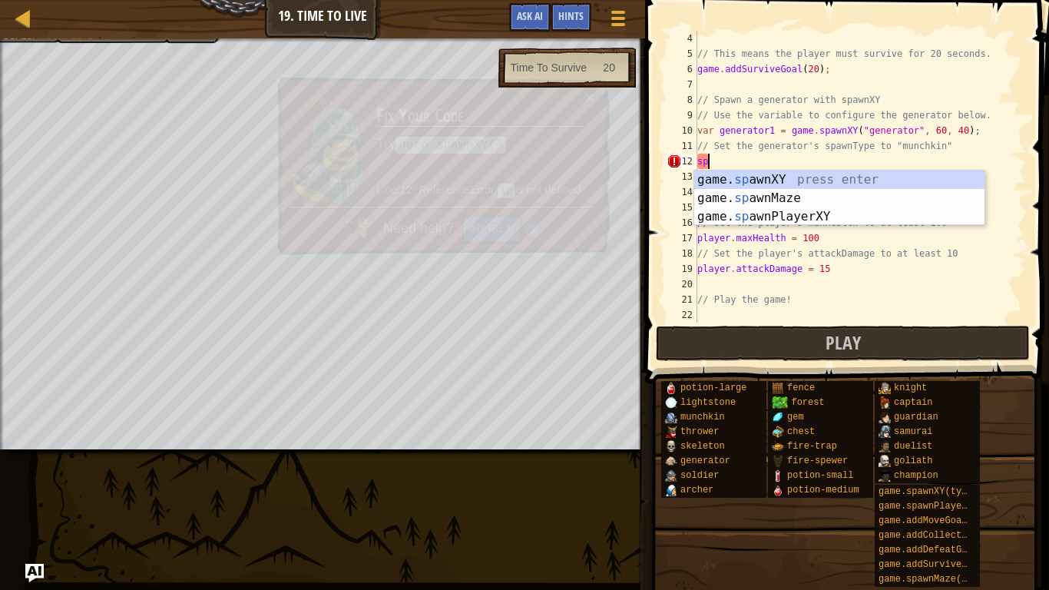
type textarea "s"
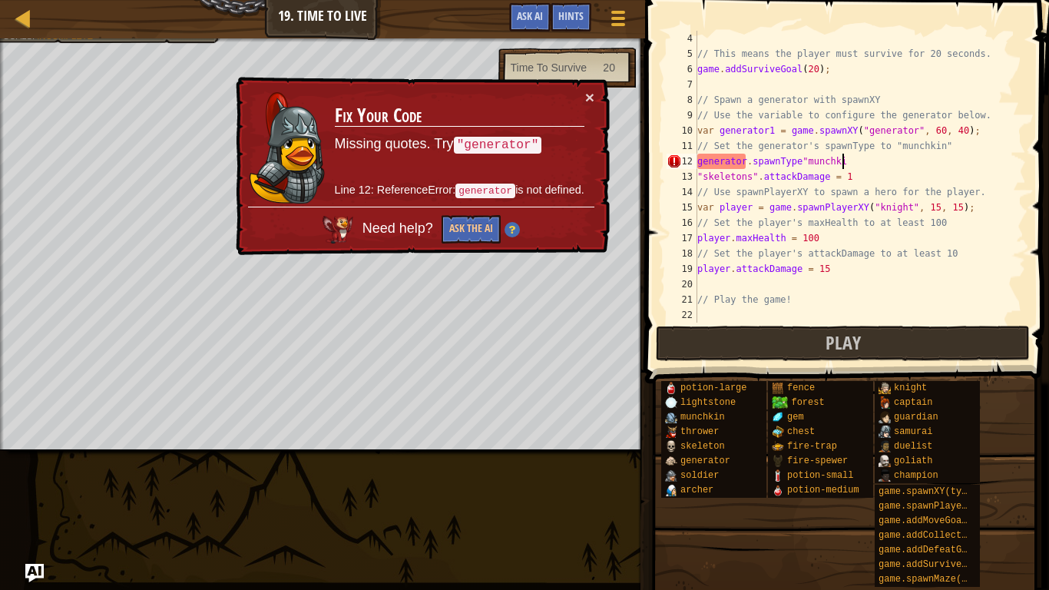
scroll to position [7, 21]
click at [700, 158] on div "// This means the player must survive for 20 seconds. game . addSurviveGoal ( 2…" at bounding box center [860, 192] width 332 height 323
click at [710, 160] on div "// This means the player must survive for 20 seconds. game . addSurviveGoal ( 2…" at bounding box center [860, 192] width 332 height 323
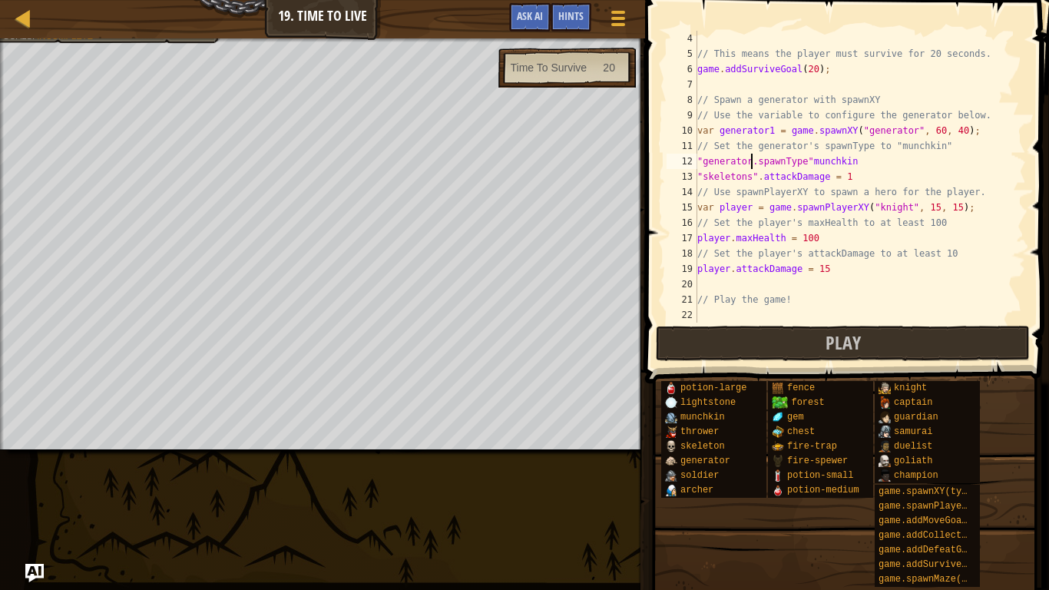
type textarea ""generator".spawnType"munchkin"
click at [797, 345] on button "Play" at bounding box center [843, 343] width 374 height 35
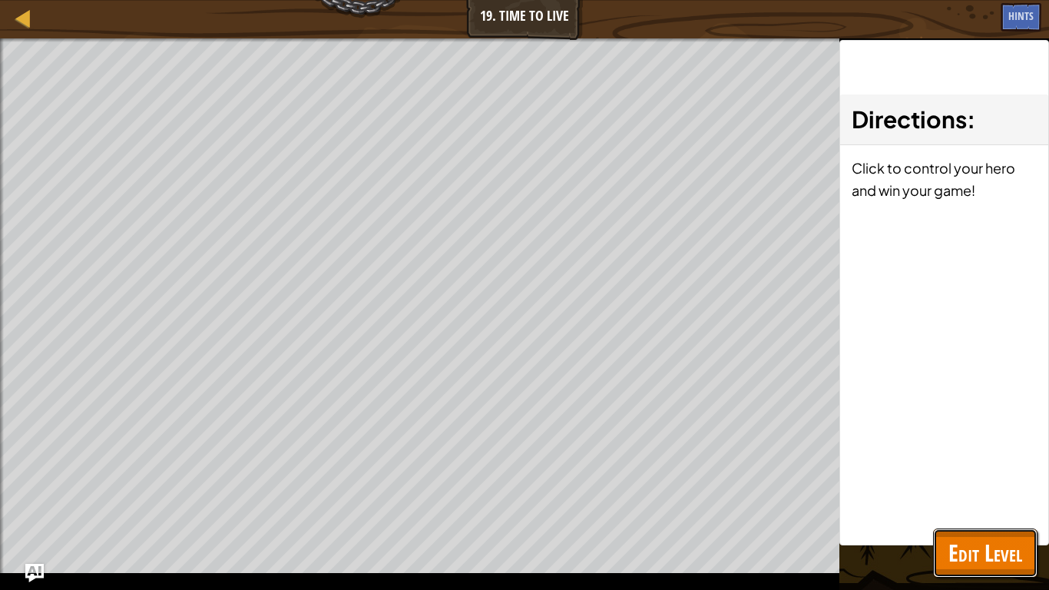
click at [978, 545] on span "Edit Level" at bounding box center [985, 552] width 74 height 31
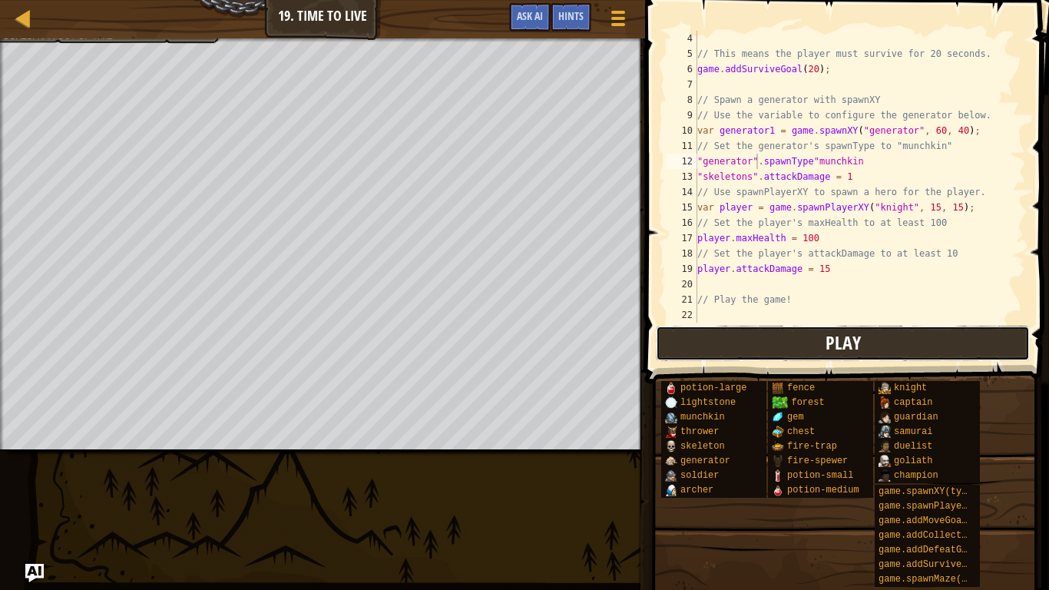
click at [921, 329] on button "Play" at bounding box center [843, 343] width 374 height 35
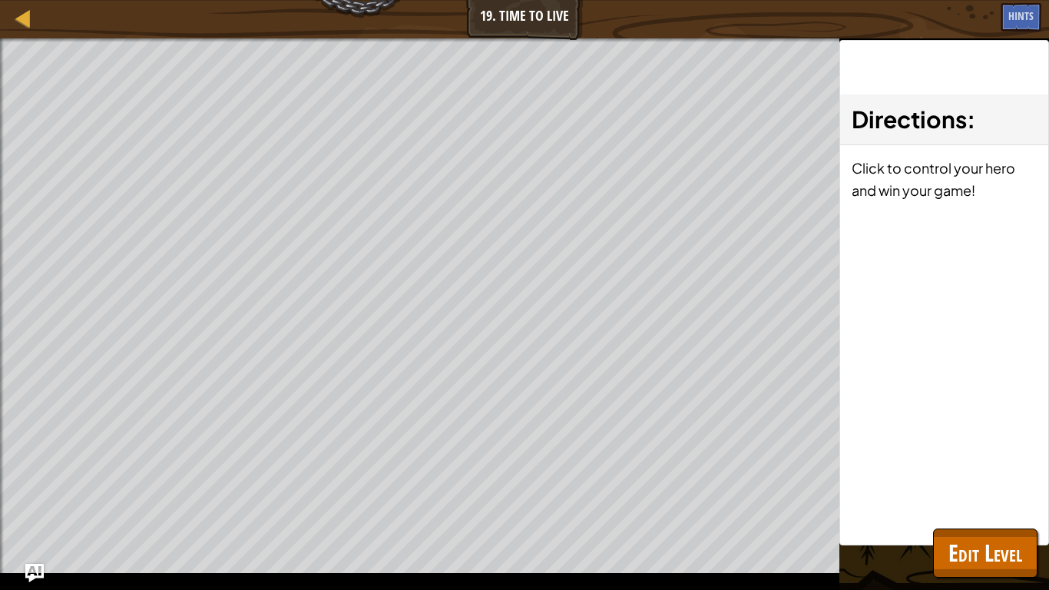
click at [1003, 526] on div "Directions : Click to control your hero and win your game!" at bounding box center [944, 292] width 210 height 505
click at [991, 538] on span "Edit Level" at bounding box center [985, 552] width 74 height 31
